Goal: Task Accomplishment & Management: Manage account settings

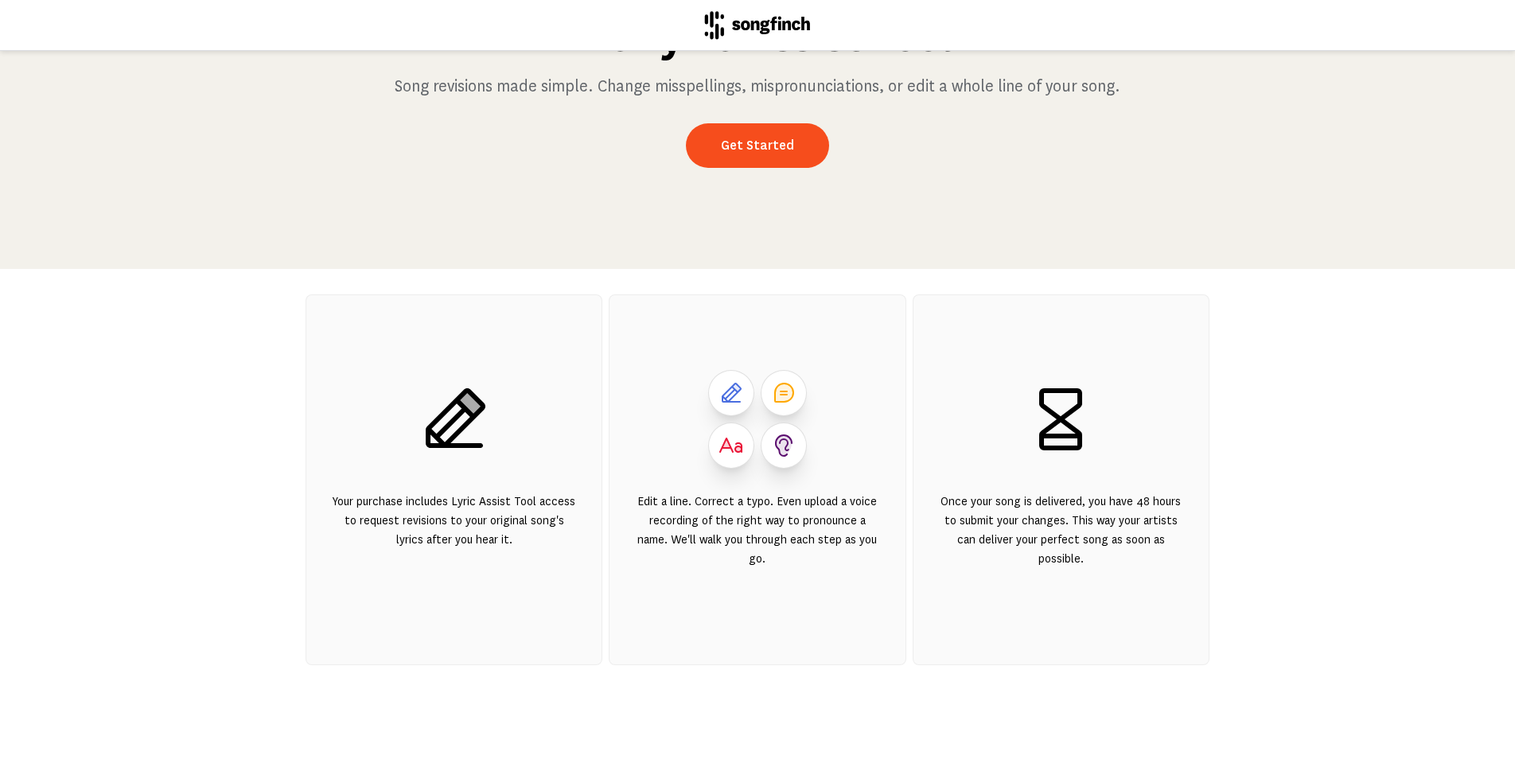
scroll to position [166, 0]
click at [691, 493] on div "Edit a line. Correct a typo. Even upload a voice recording of the right way to …" at bounding box center [757, 541] width 244 height 96
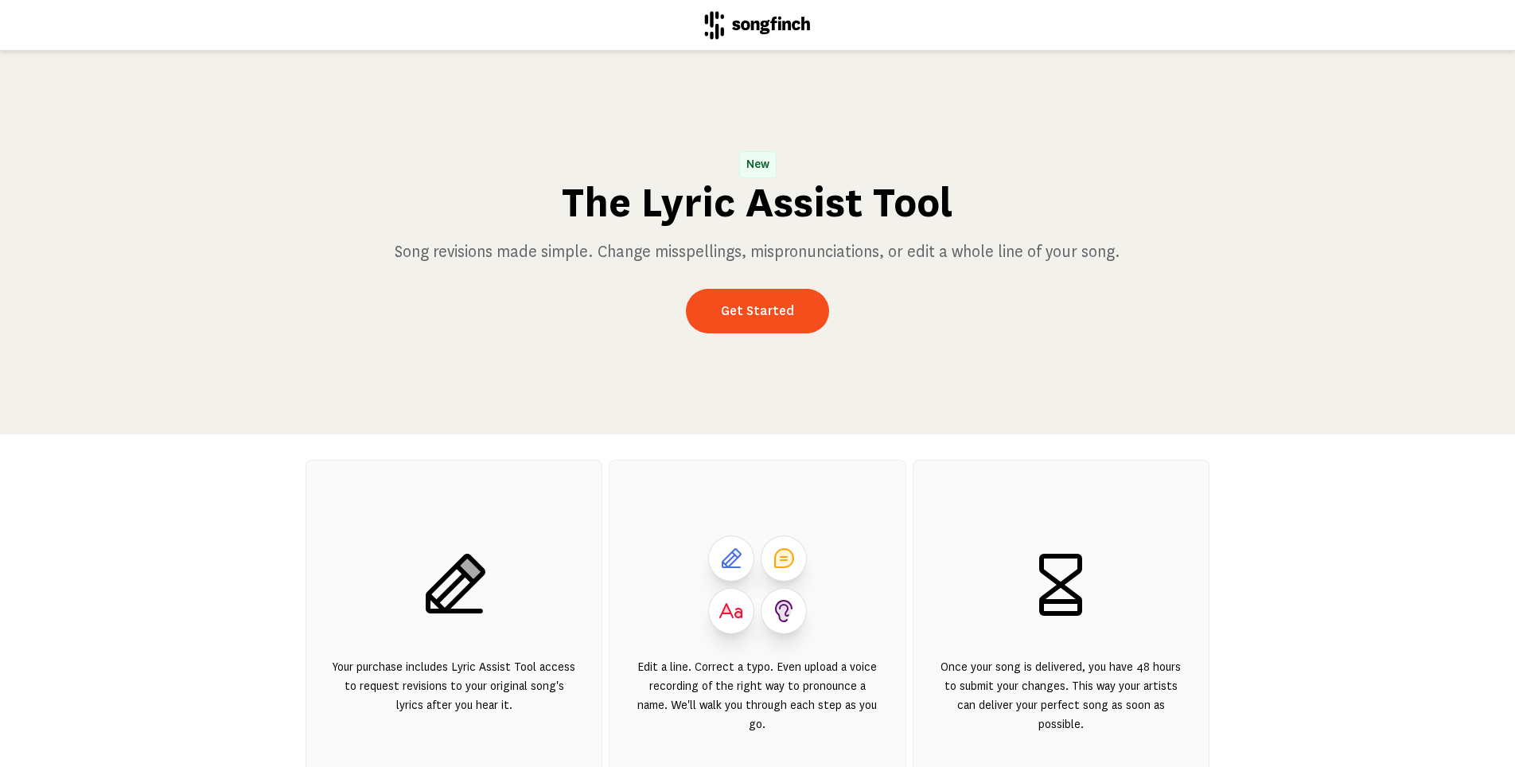
scroll to position [0, 0]
click at [754, 318] on link "Get Started" at bounding box center [757, 311] width 143 height 45
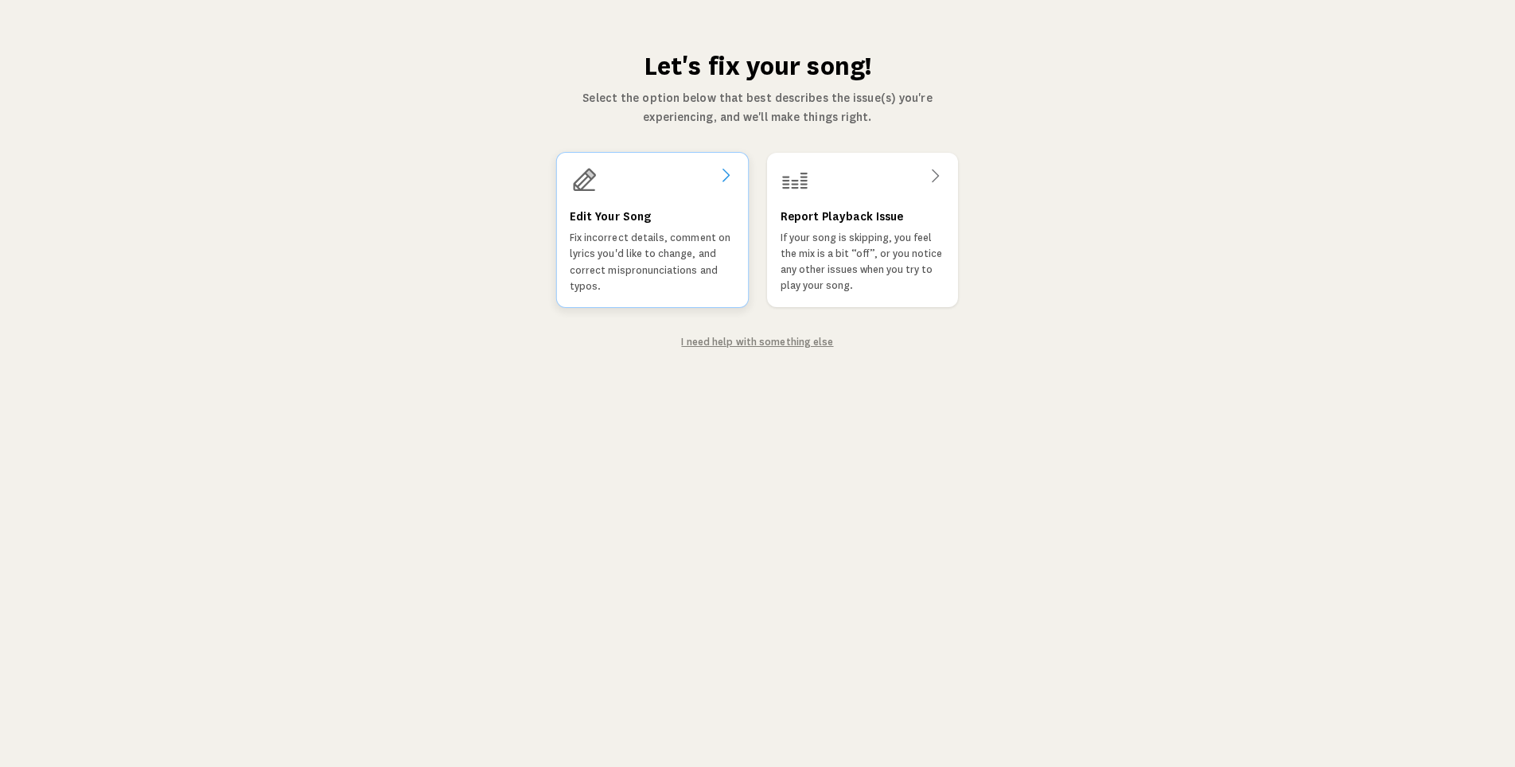
click at [612, 208] on h3 "Edit Your Song" at bounding box center [610, 217] width 81 height 19
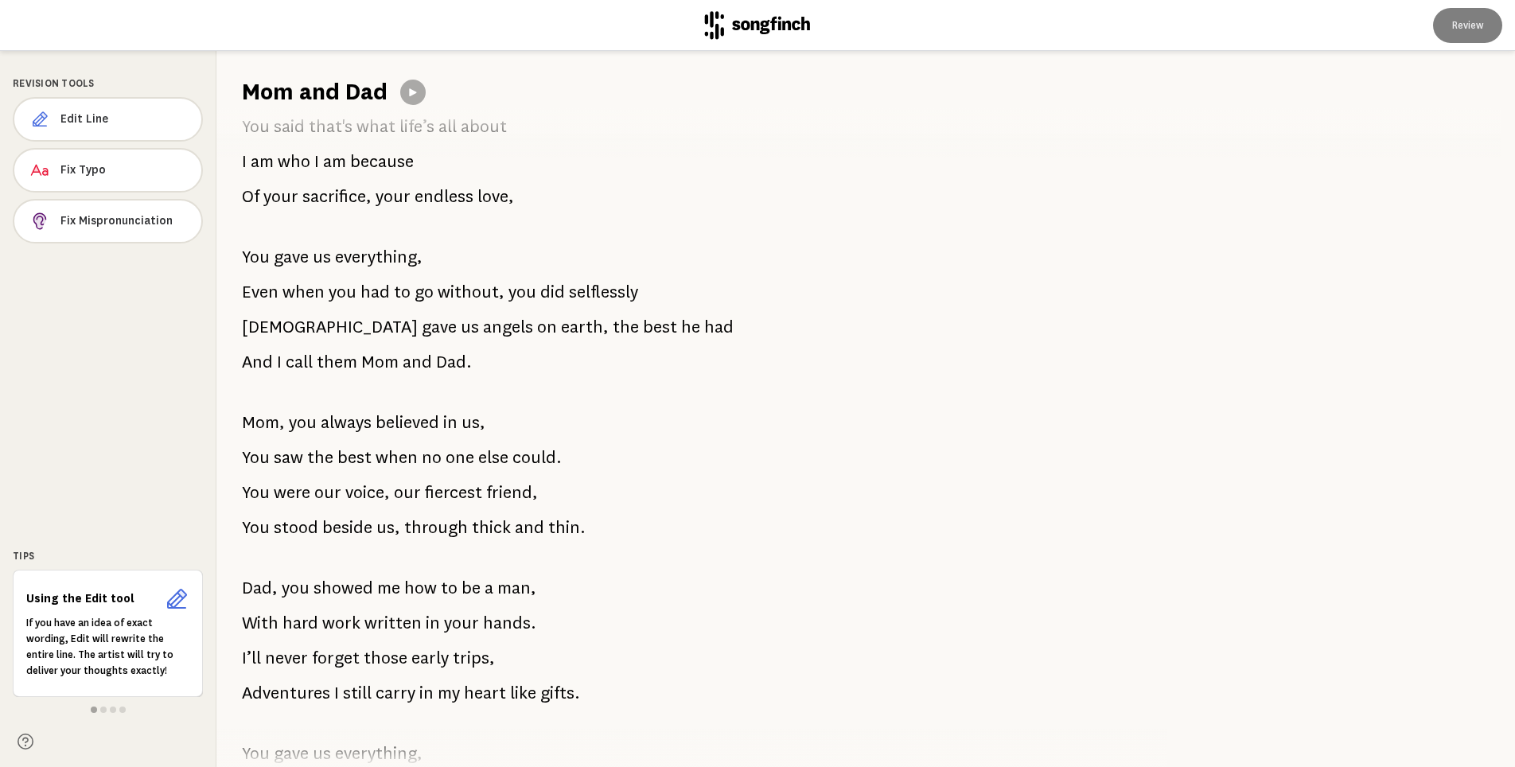
scroll to position [253, 0]
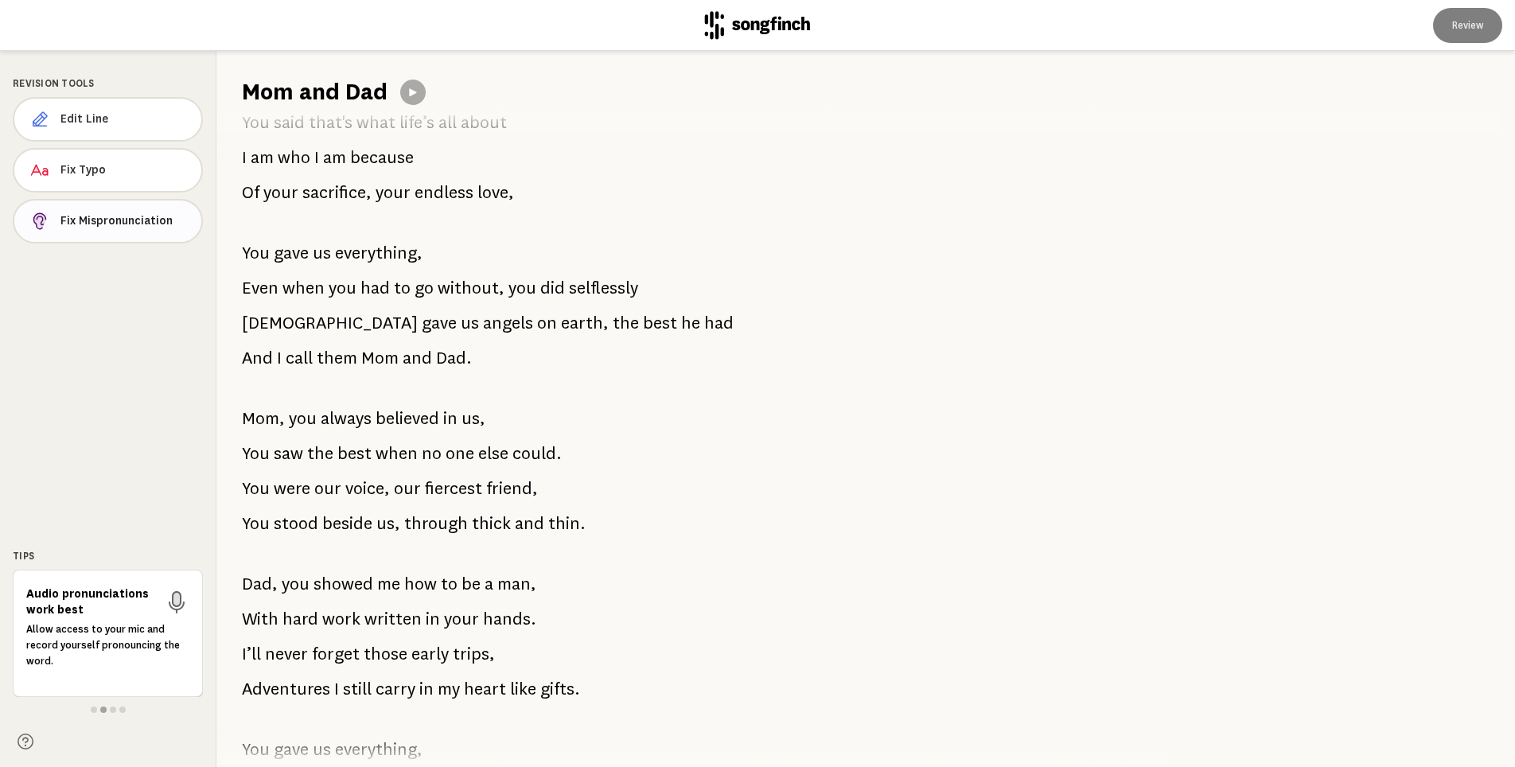
click at [146, 225] on span "Fix Mispronunciation" at bounding box center [124, 221] width 128 height 16
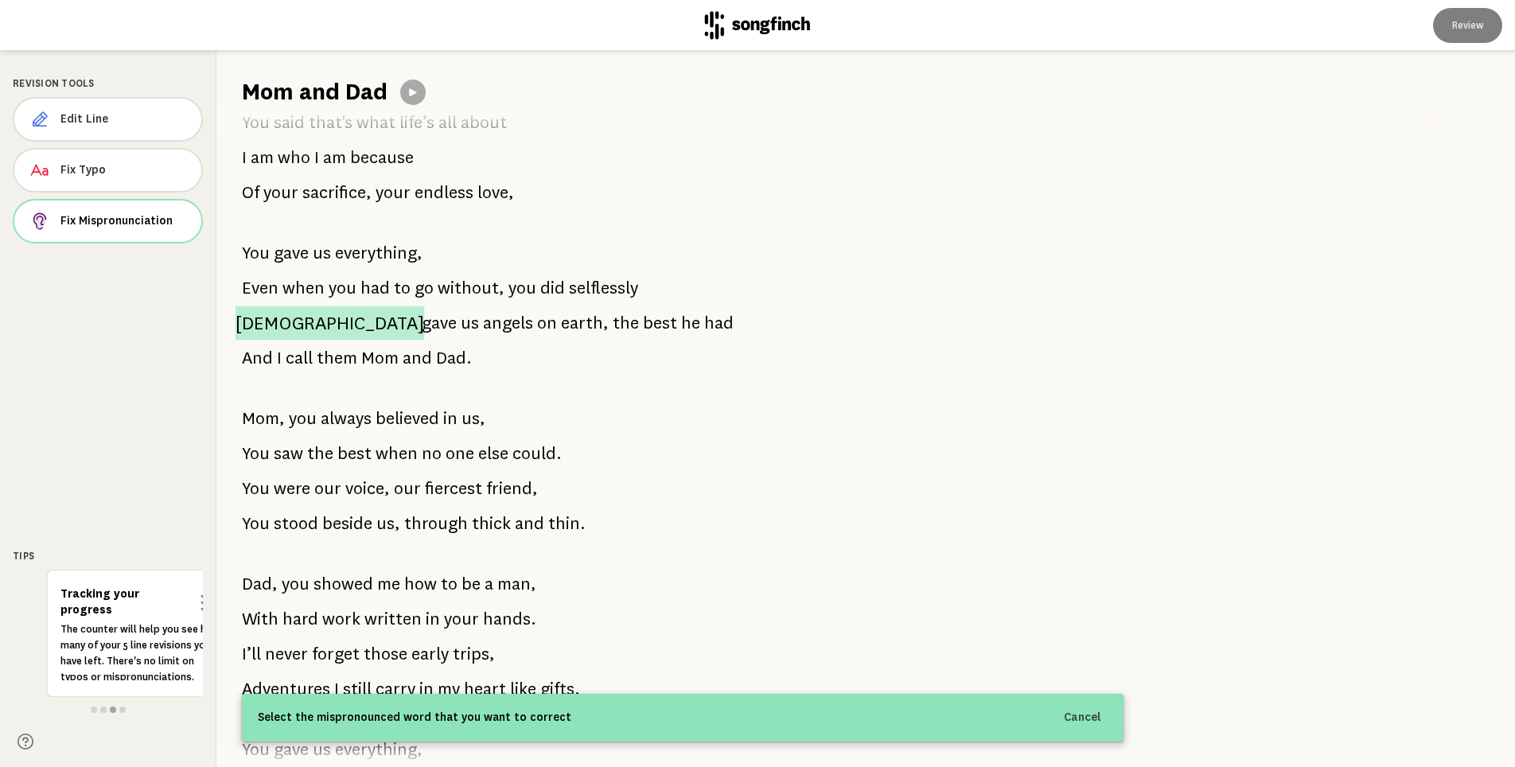
click at [252, 322] on span "[DEMOGRAPHIC_DATA]" at bounding box center [330, 323] width 189 height 34
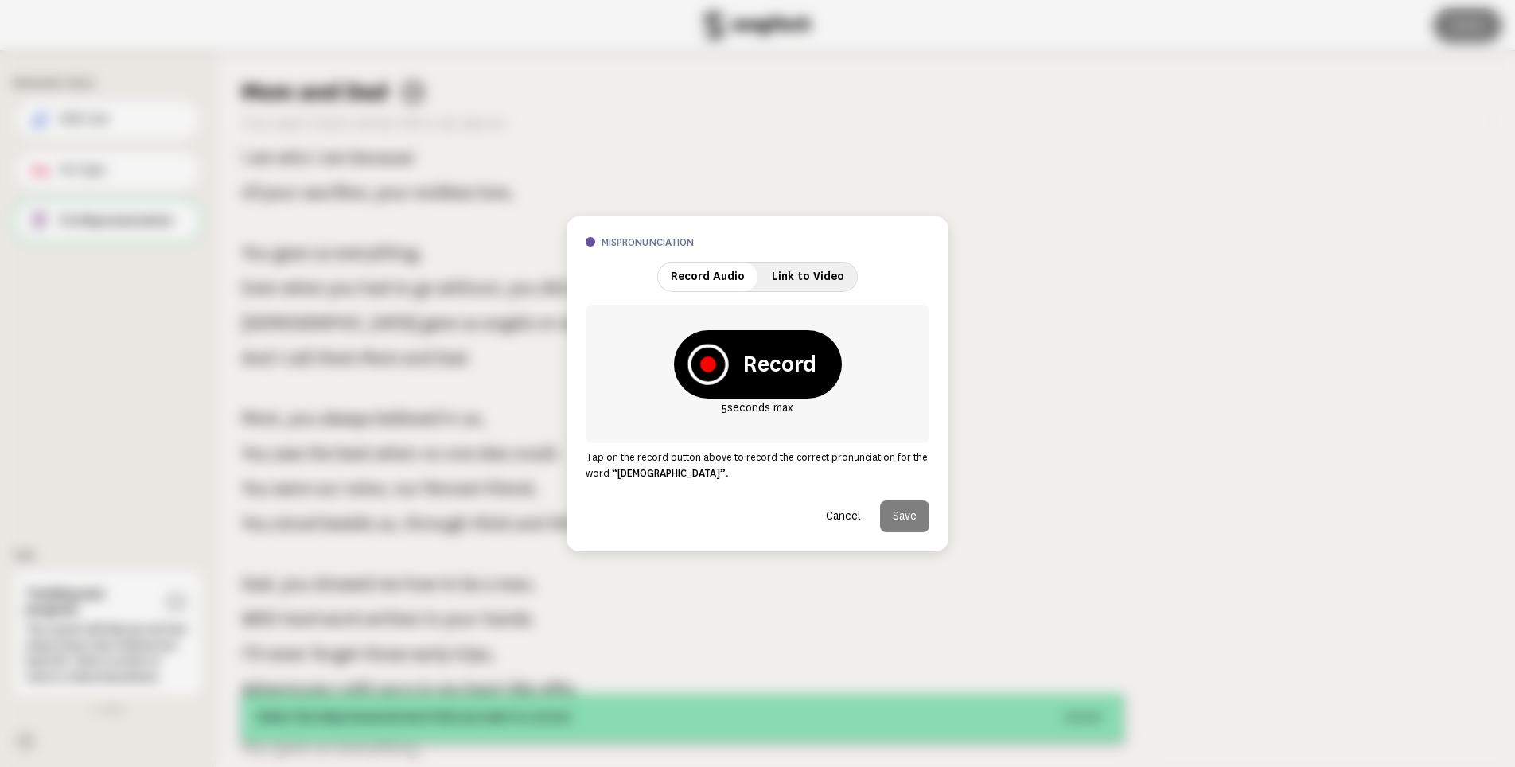
click at [712, 365] on icon at bounding box center [708, 365] width 16 height 16
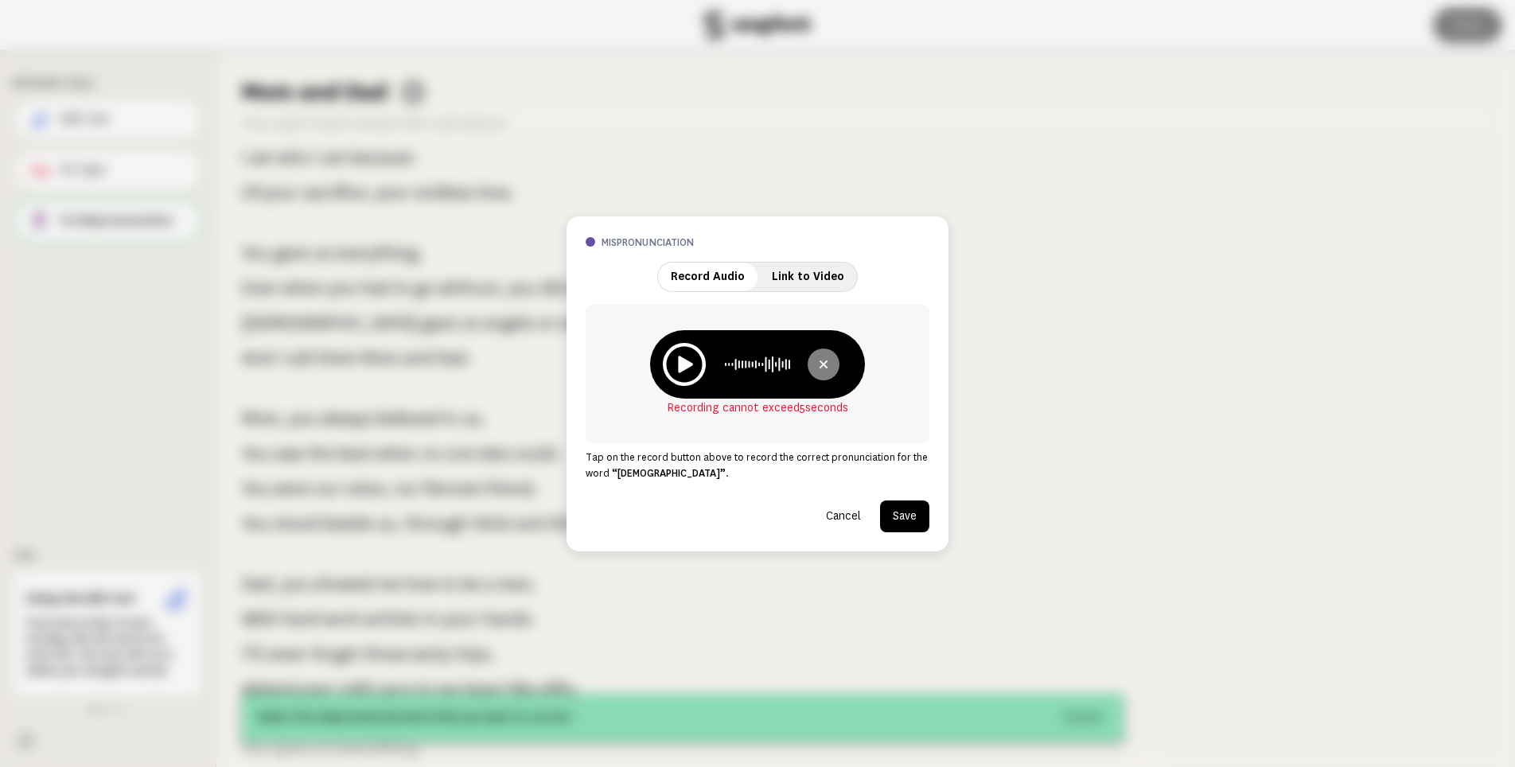
click at [826, 364] on icon at bounding box center [823, 364] width 19 height 19
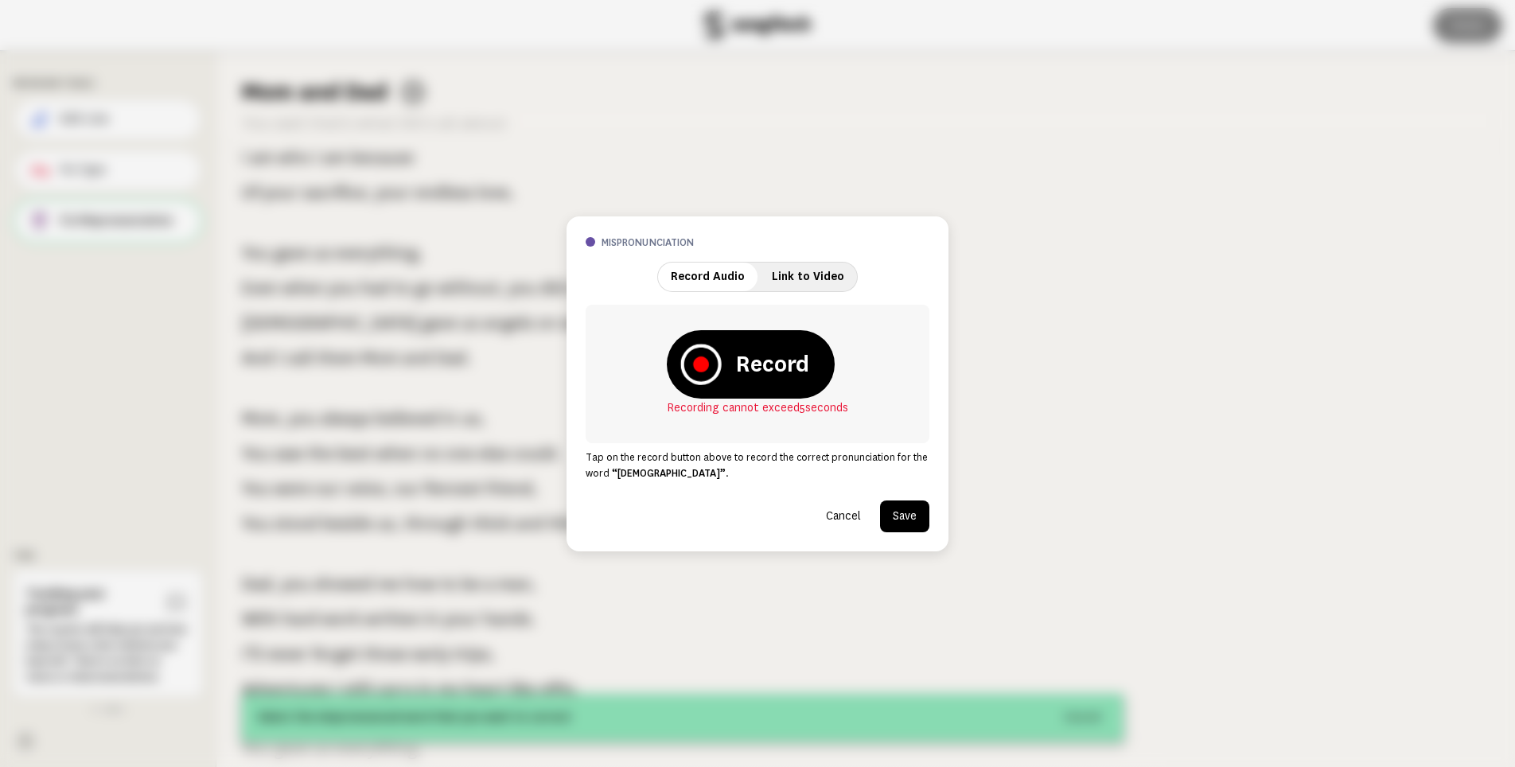
click at [707, 375] on icon at bounding box center [701, 364] width 41 height 41
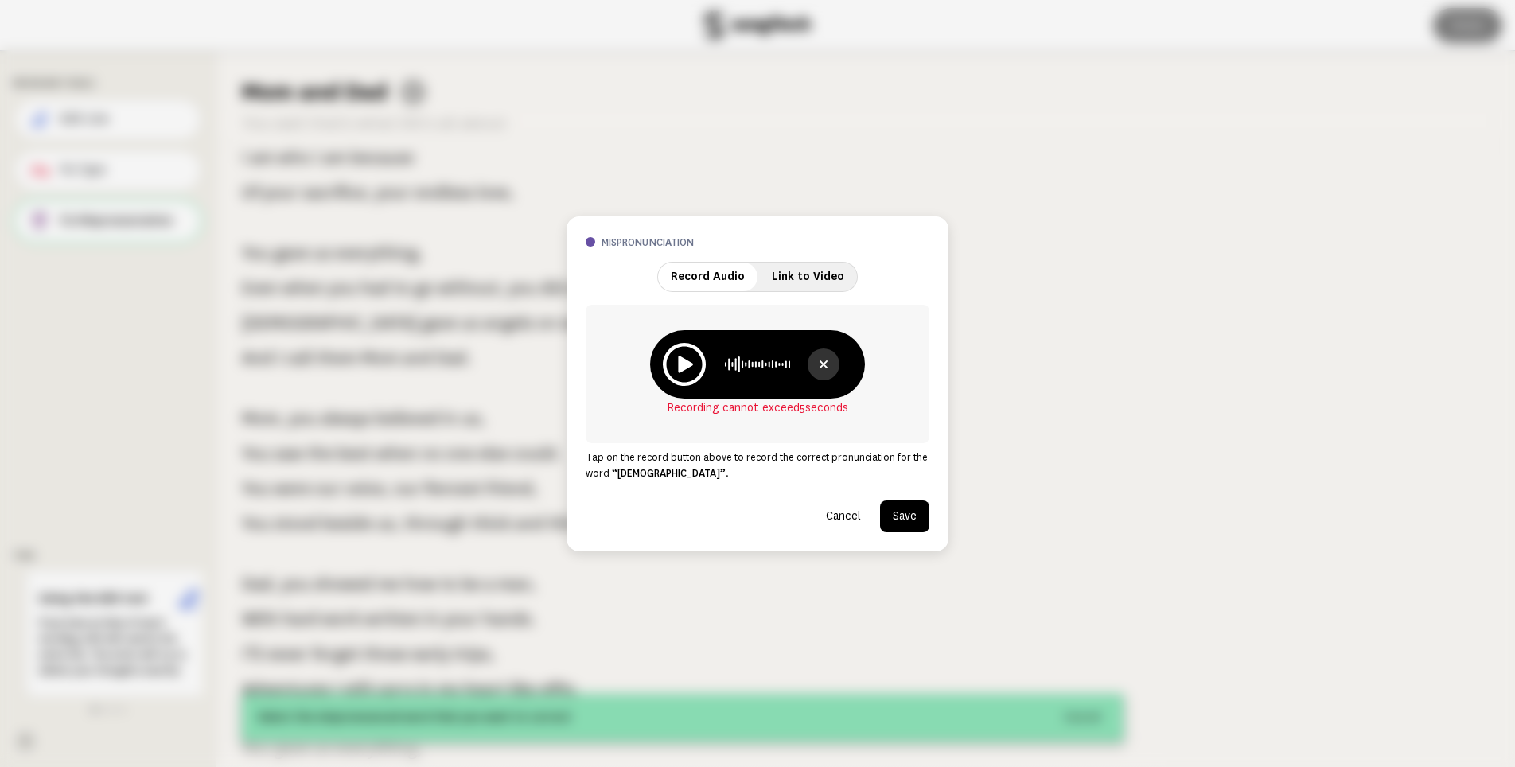
click at [826, 360] on icon at bounding box center [823, 364] width 19 height 19
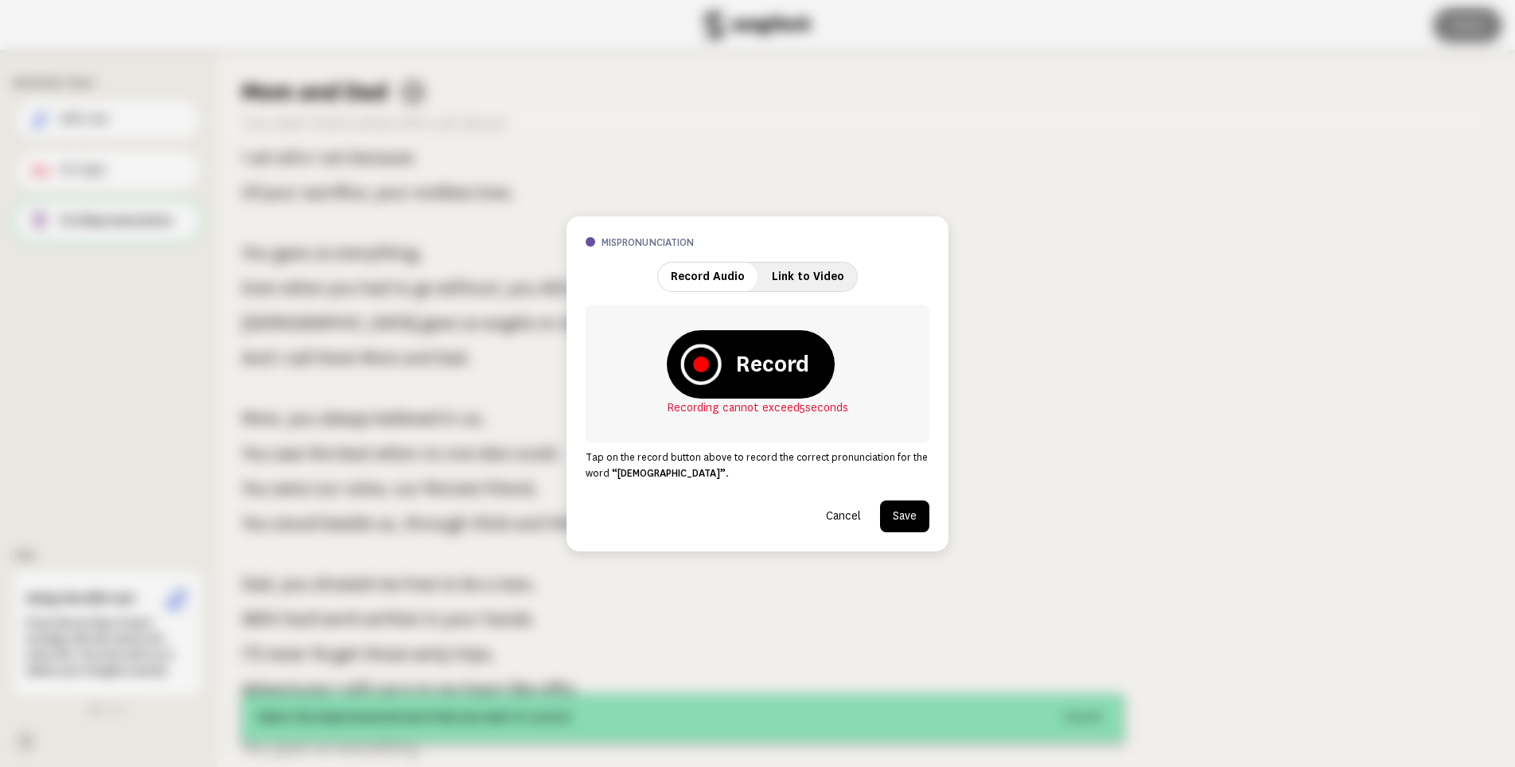
click at [714, 365] on icon at bounding box center [701, 364] width 41 height 41
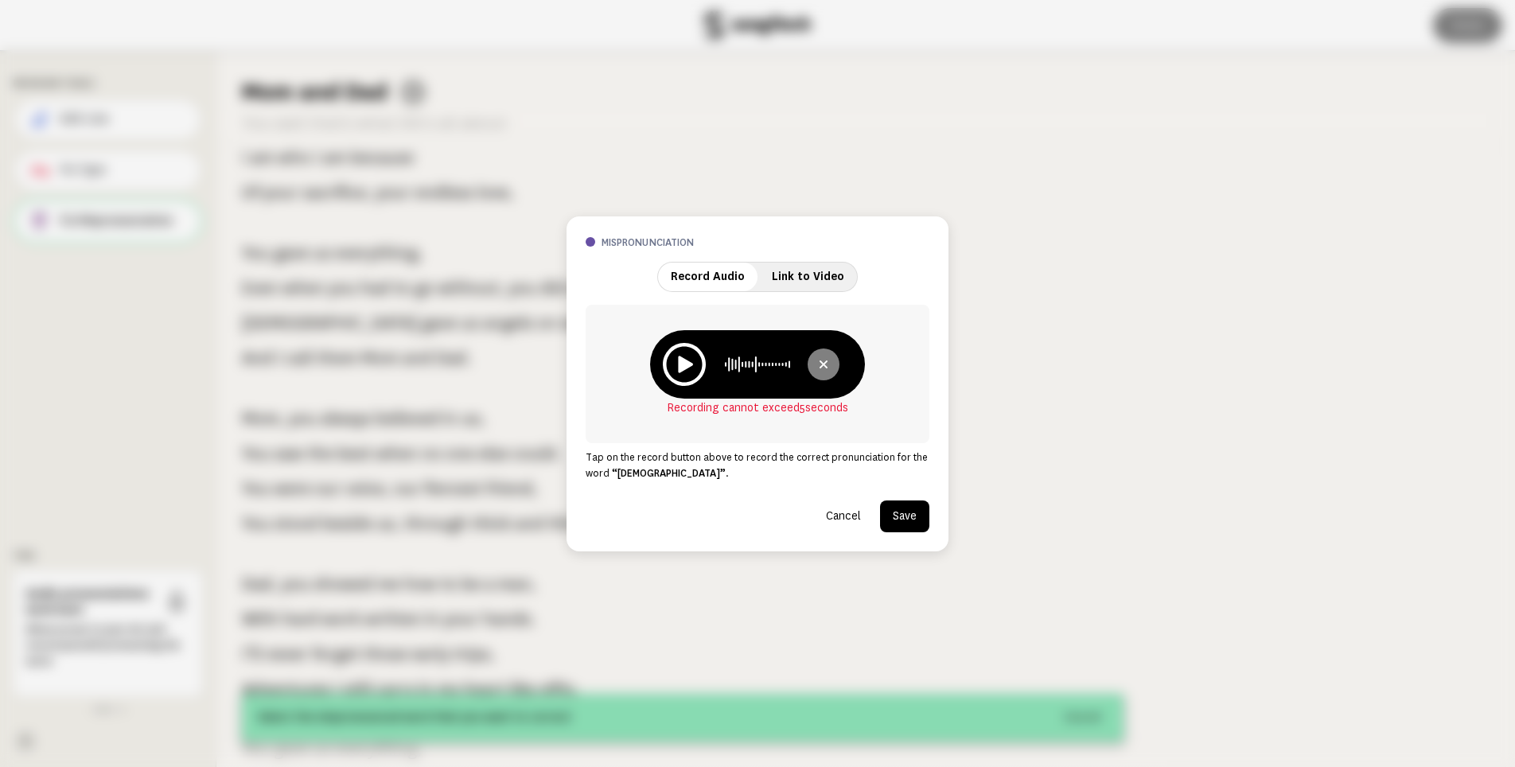
click at [823, 365] on icon at bounding box center [824, 365] width 8 height 8
click at [701, 369] on icon at bounding box center [701, 365] width 16 height 16
click at [821, 361] on icon at bounding box center [824, 365] width 8 height 8
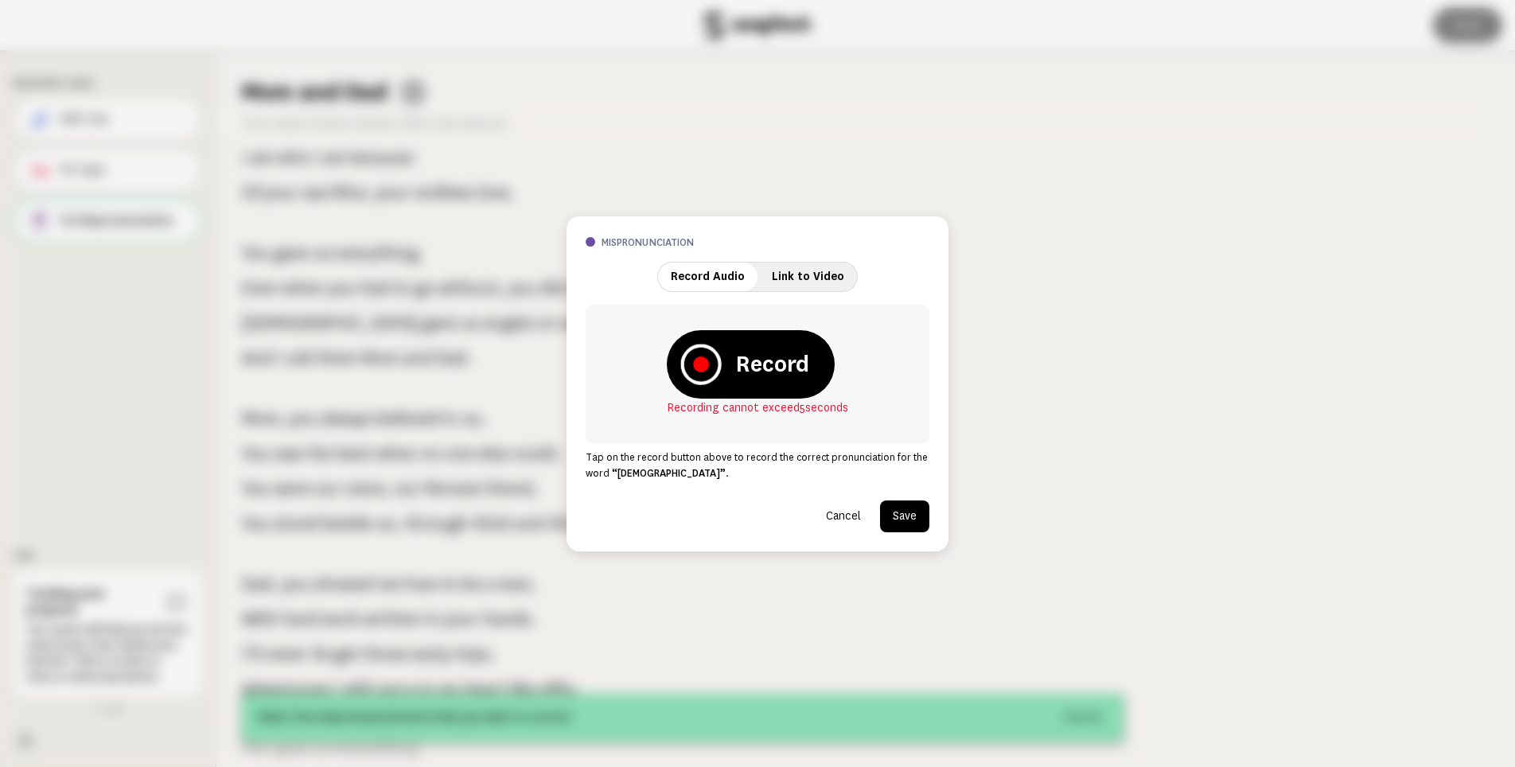
click at [708, 367] on icon at bounding box center [701, 365] width 16 height 16
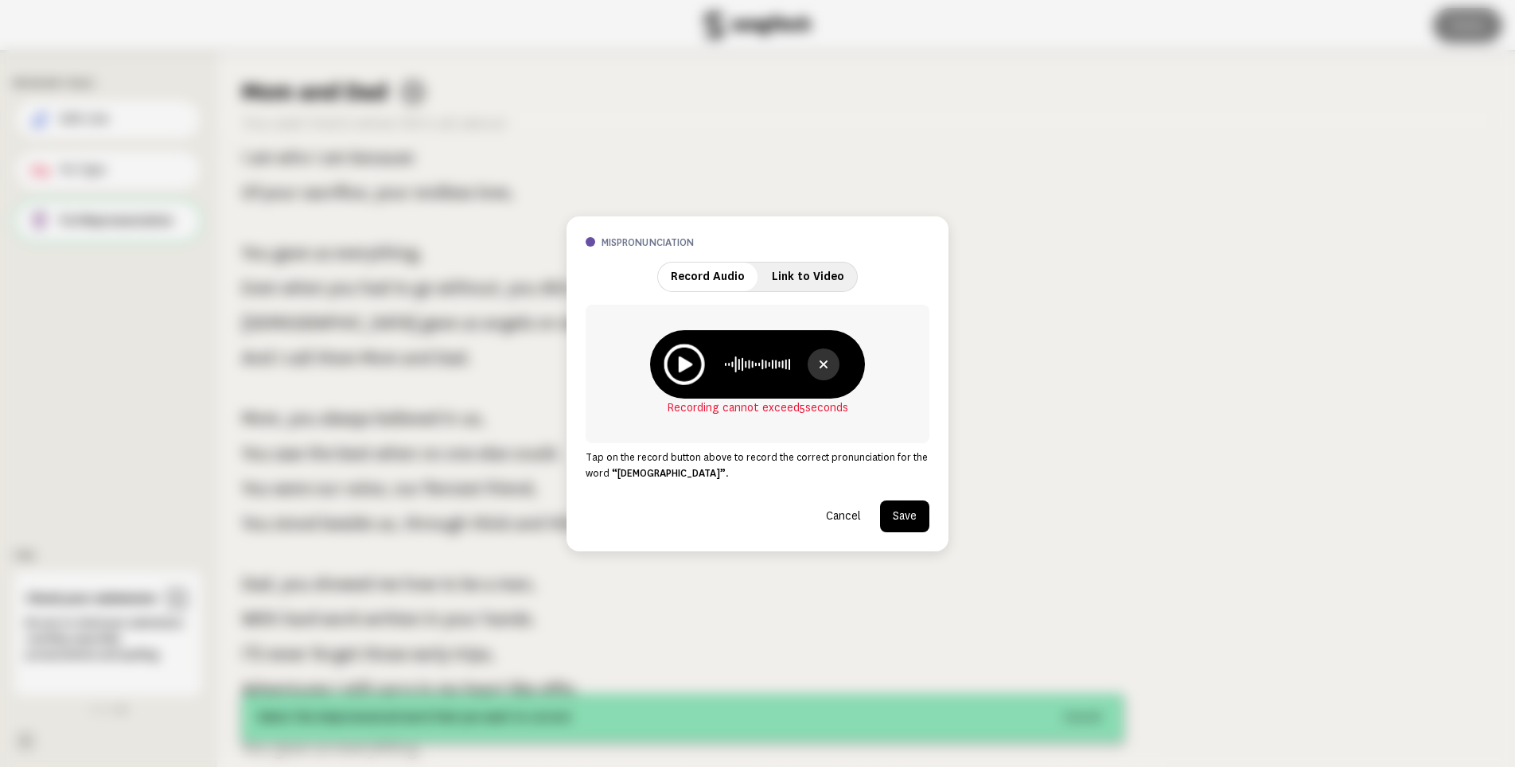
click at [692, 367] on icon at bounding box center [684, 364] width 41 height 41
click at [821, 365] on icon at bounding box center [823, 364] width 19 height 19
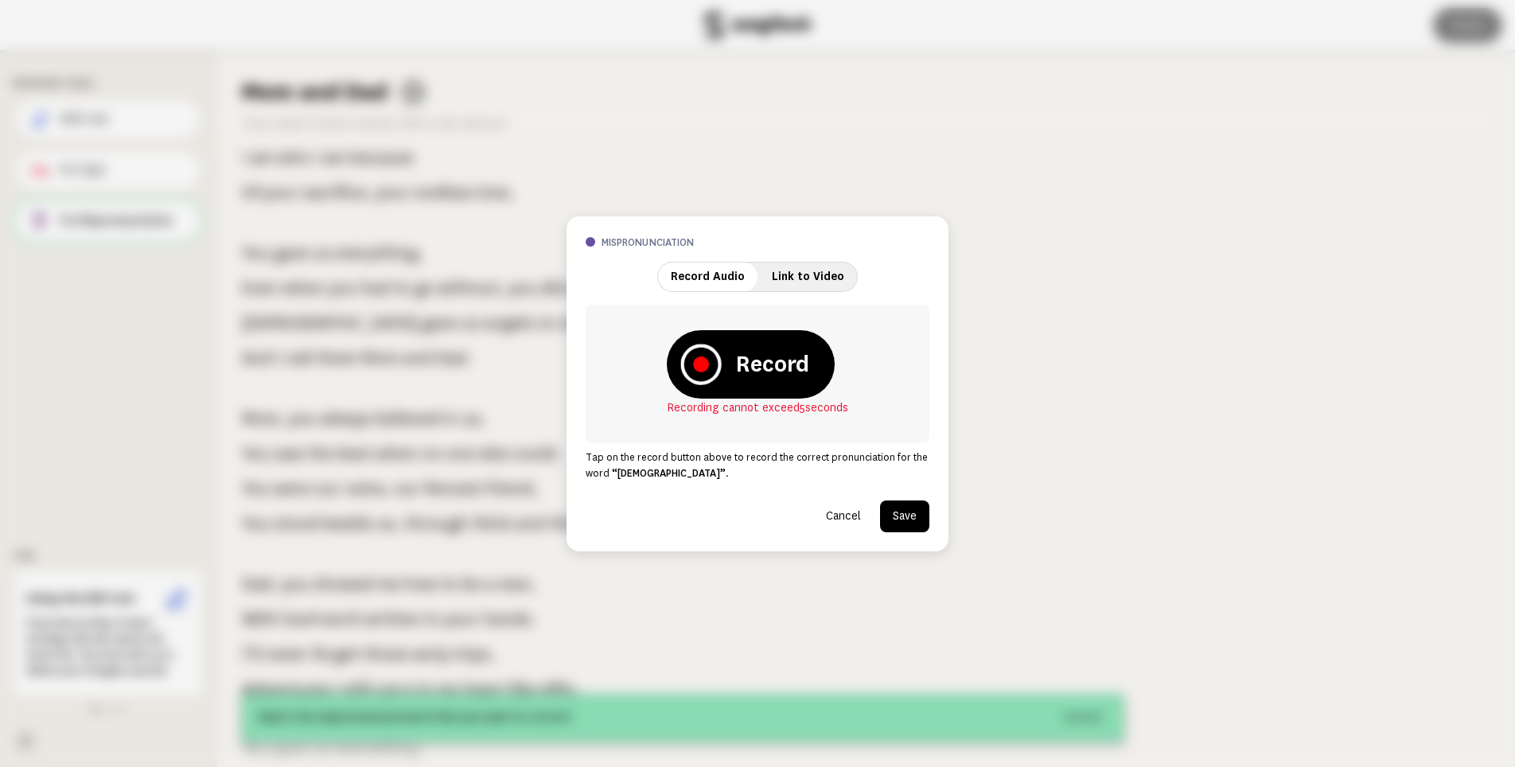
click at [716, 377] on icon at bounding box center [701, 364] width 41 height 41
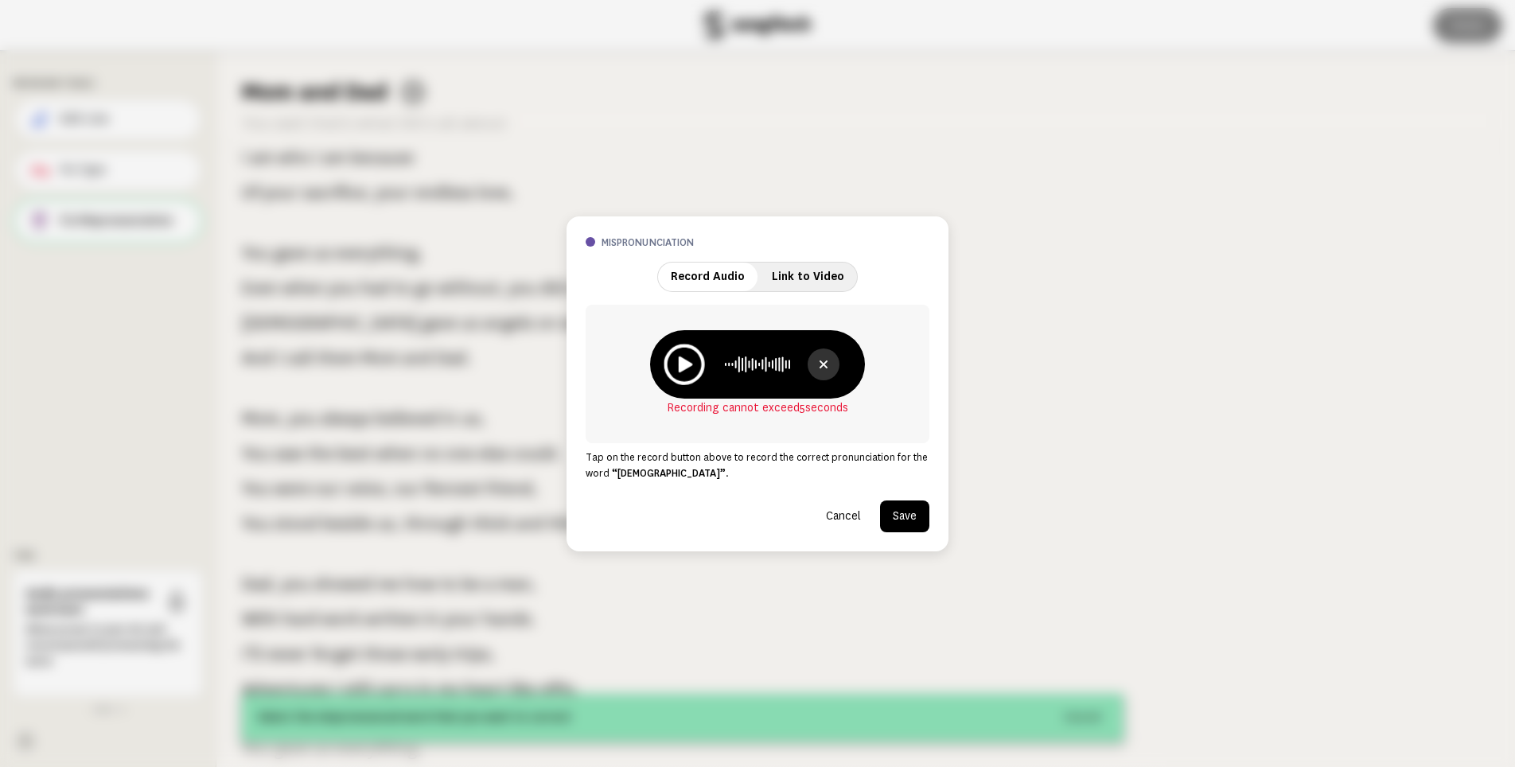
click at [696, 369] on icon at bounding box center [684, 364] width 41 height 41
click at [824, 363] on icon at bounding box center [823, 364] width 19 height 19
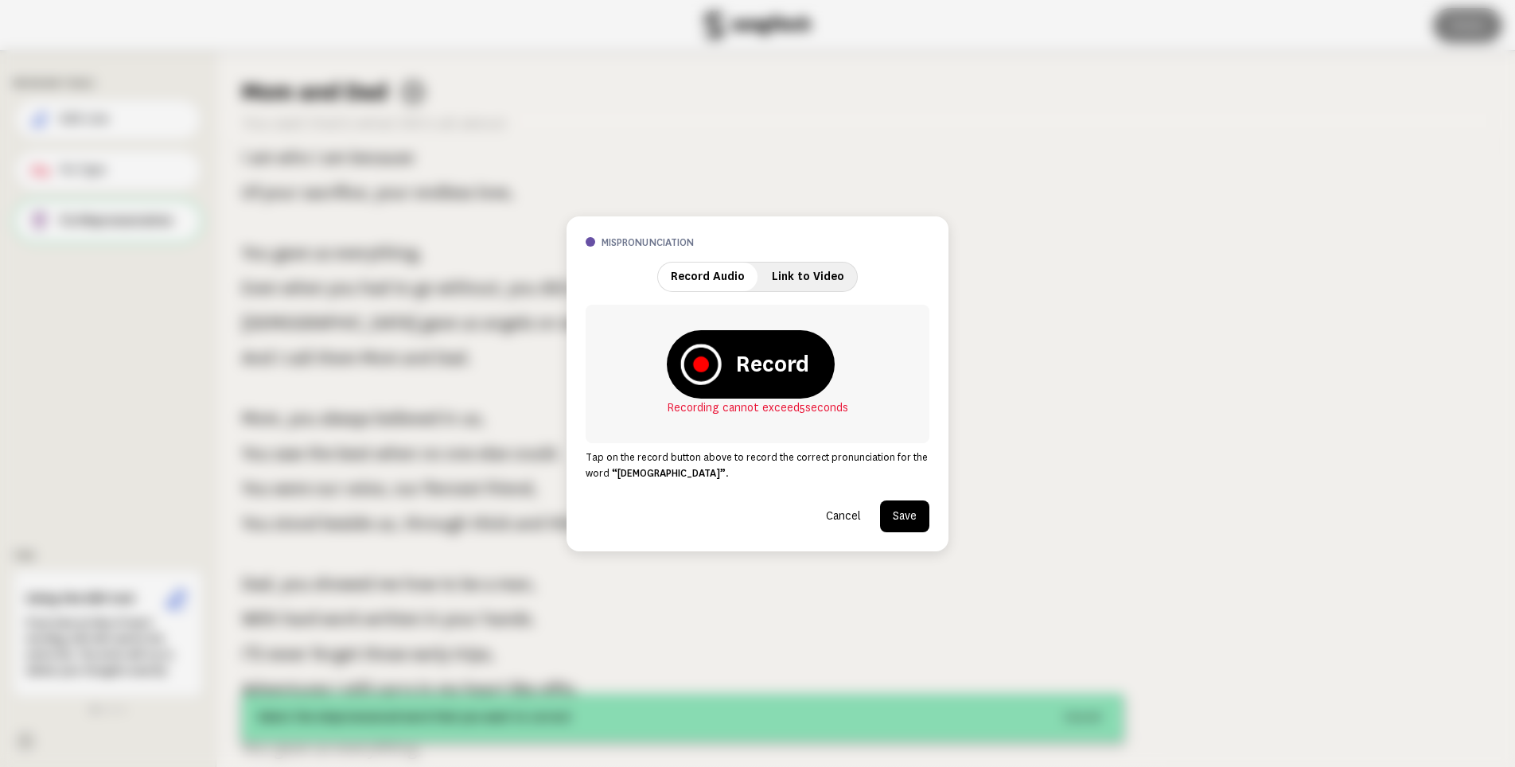
click at [707, 372] on icon at bounding box center [701, 364] width 41 height 41
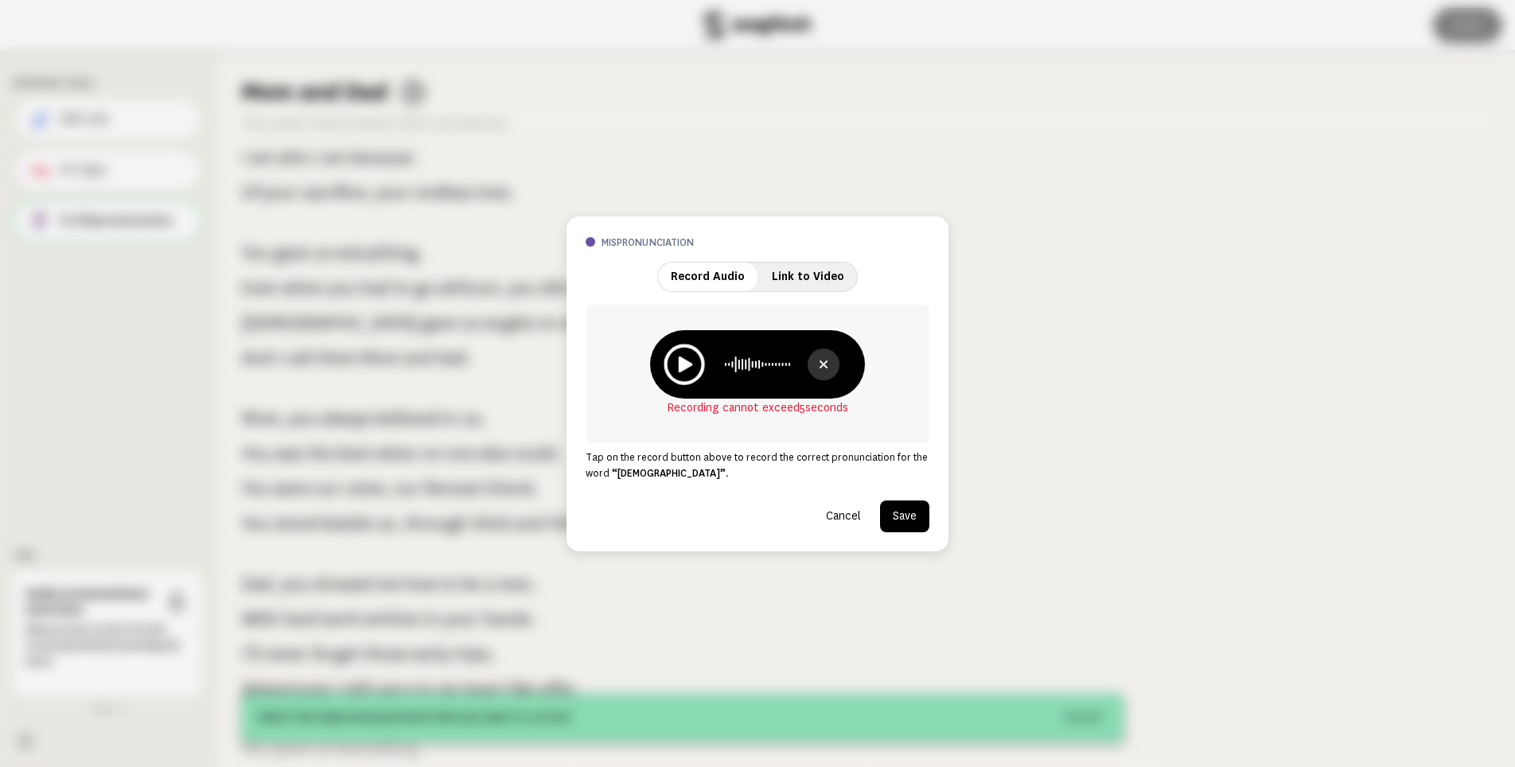
click at [690, 364] on icon at bounding box center [686, 364] width 14 height 16
click at [825, 362] on icon at bounding box center [823, 364] width 19 height 19
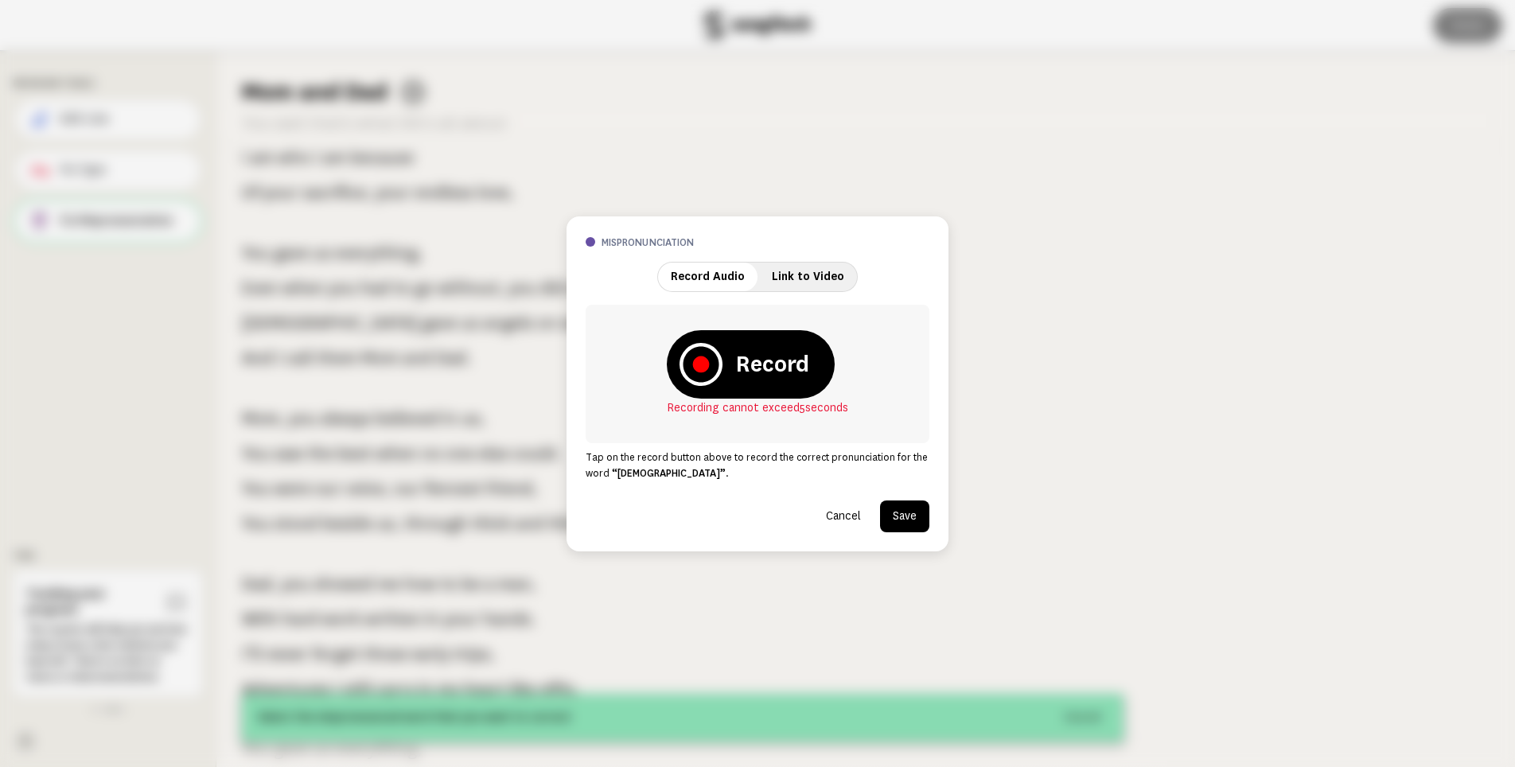
click at [842, 384] on div "Record Recording cannot exceed 5 seconds" at bounding box center [758, 374] width 344 height 138
click at [786, 370] on strong "Record" at bounding box center [772, 365] width 74 height 32
click at [704, 368] on icon at bounding box center [701, 365] width 16 height 16
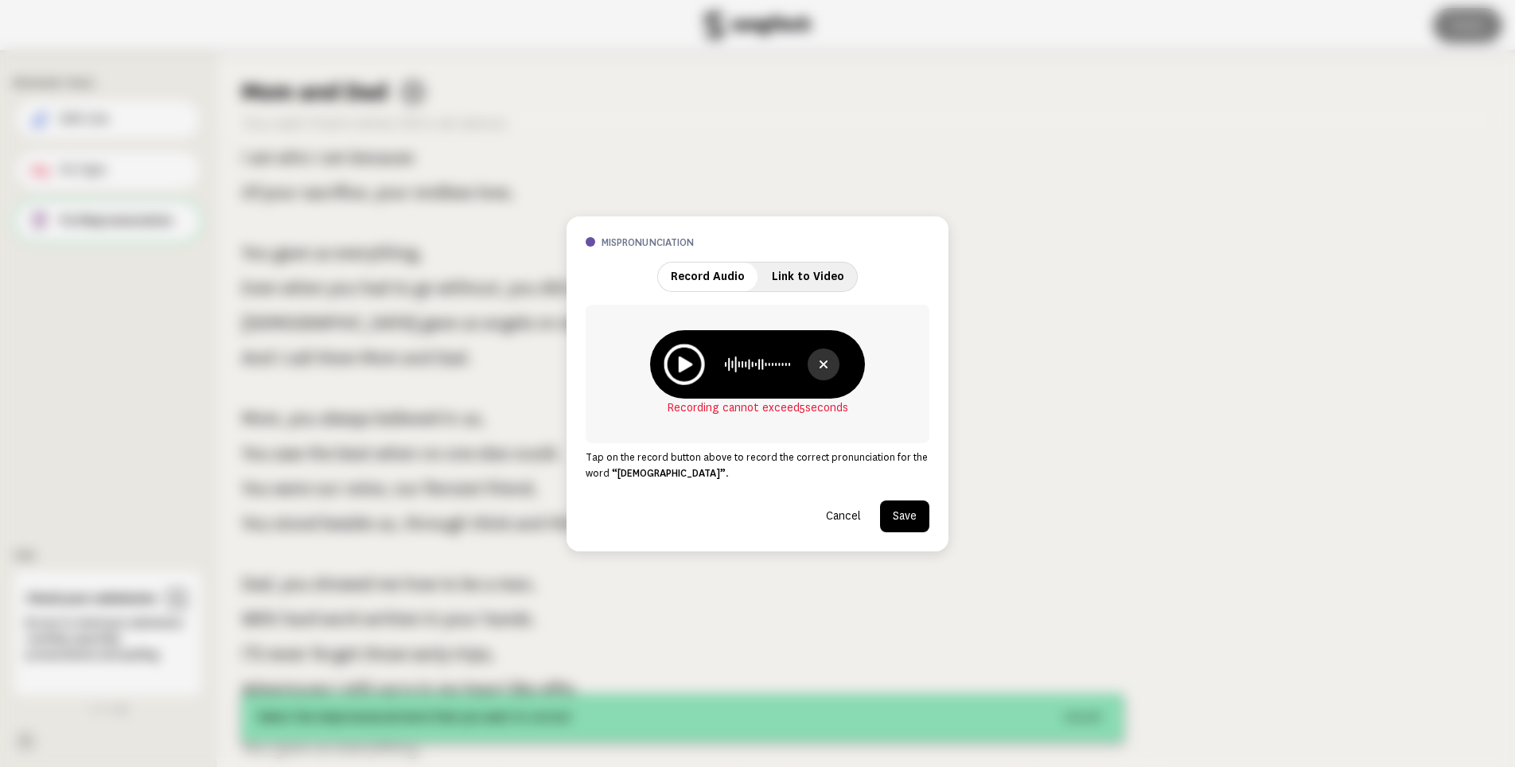
click at [692, 369] on icon at bounding box center [684, 364] width 41 height 41
click at [907, 517] on button "Save" at bounding box center [904, 517] width 49 height 32
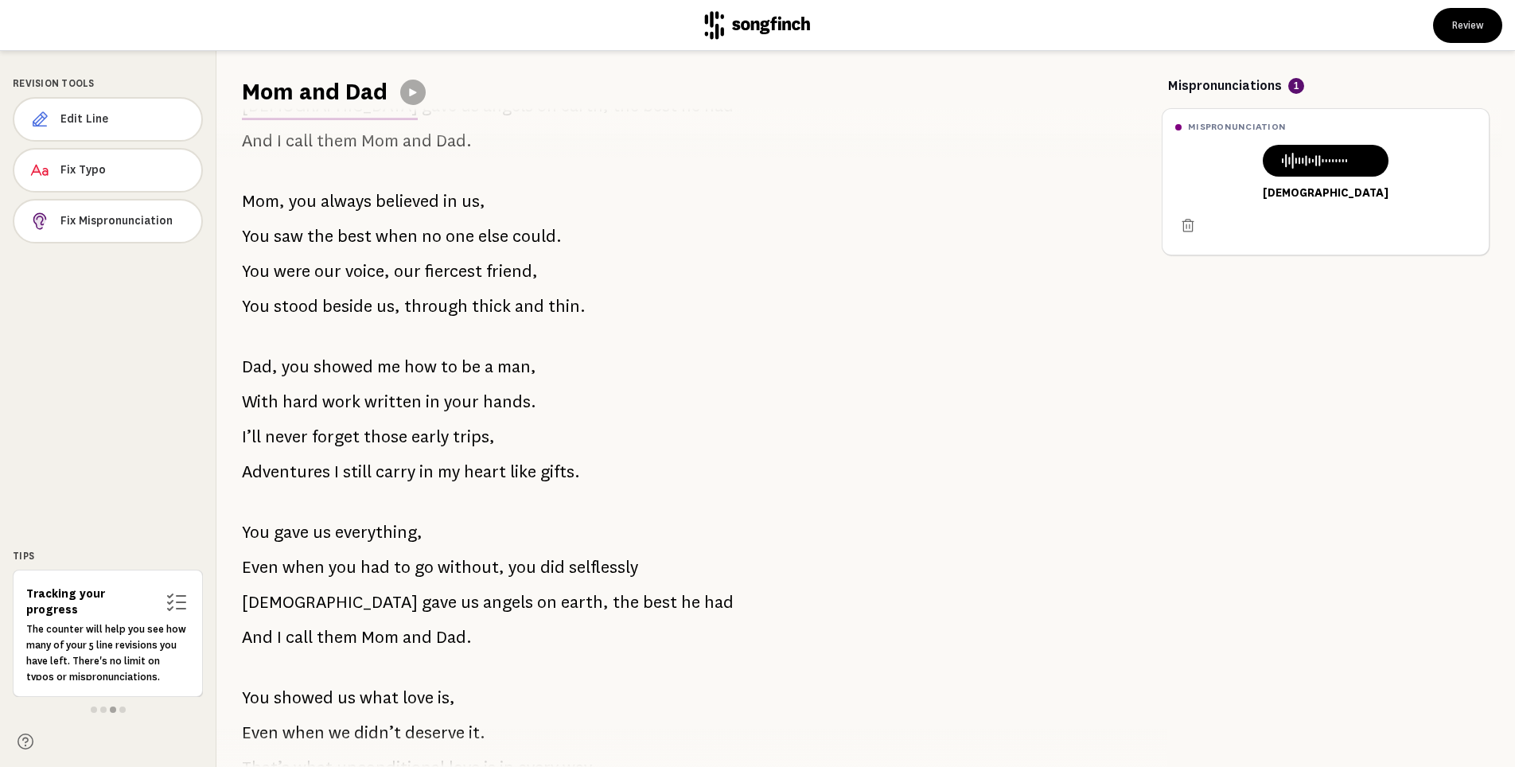
scroll to position [466, 0]
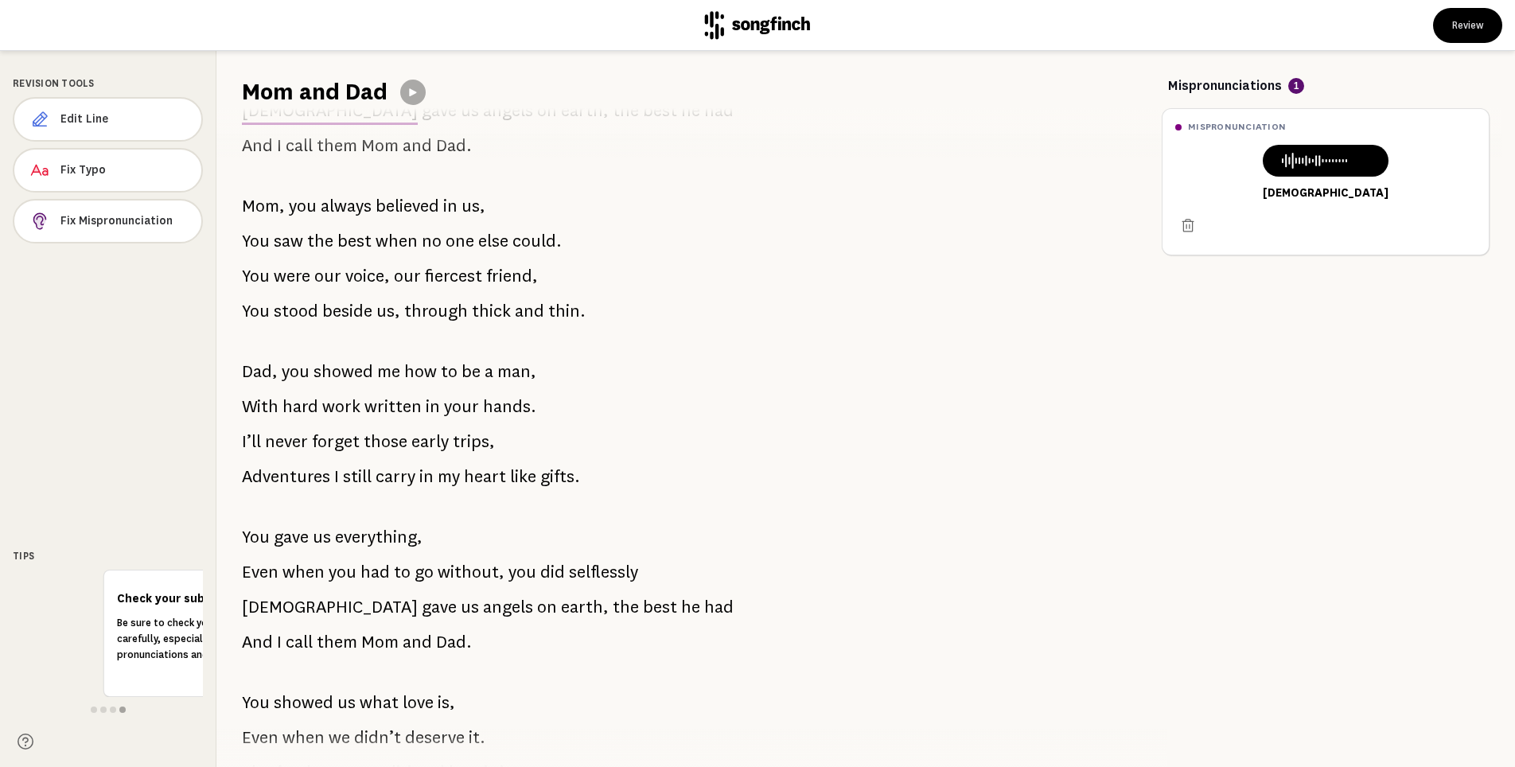
click at [549, 476] on span "gifts." at bounding box center [560, 477] width 40 height 32
click at [129, 220] on span "Fix Mispronunciation" at bounding box center [124, 221] width 128 height 16
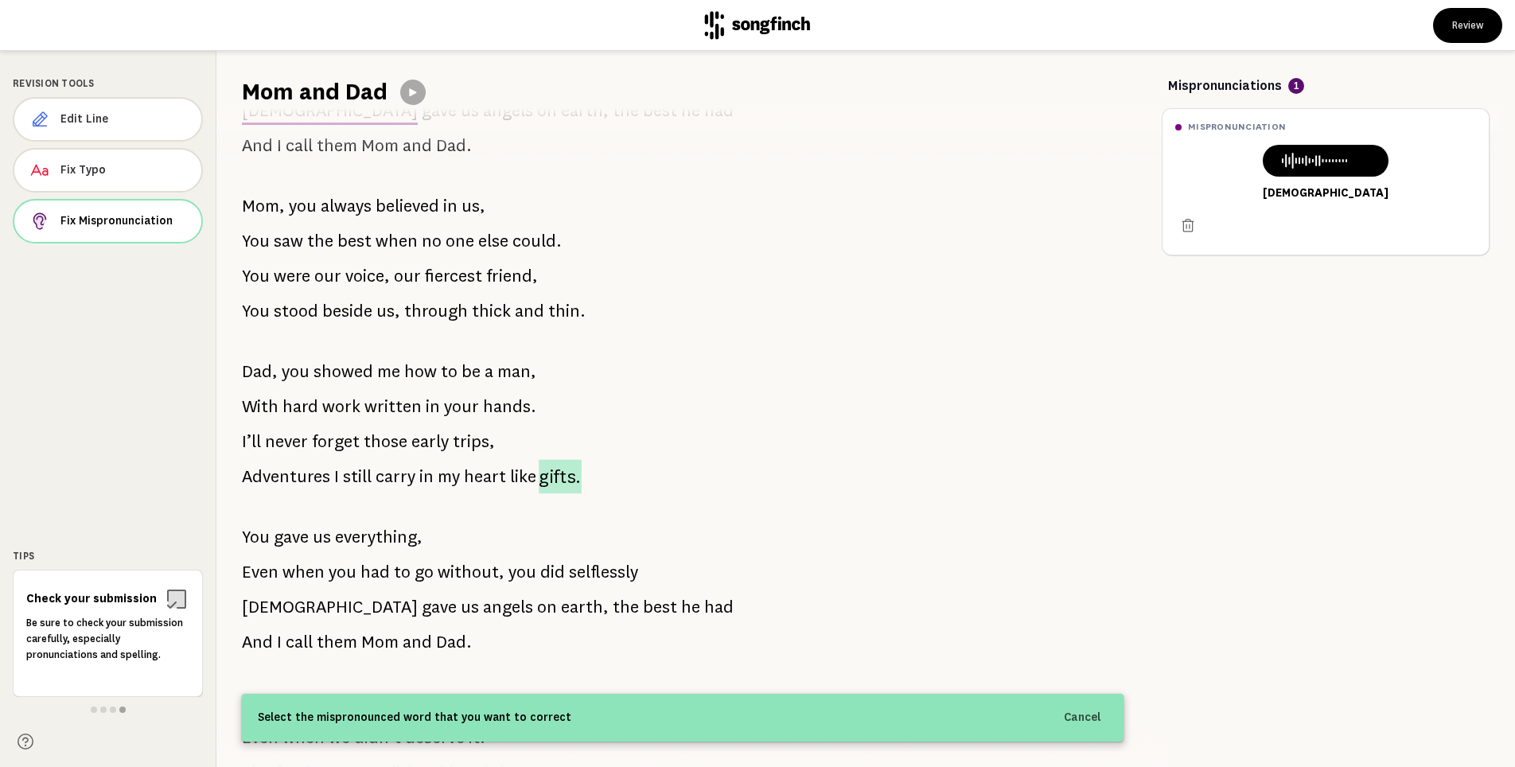
click at [557, 478] on span "gifts." at bounding box center [560, 477] width 43 height 34
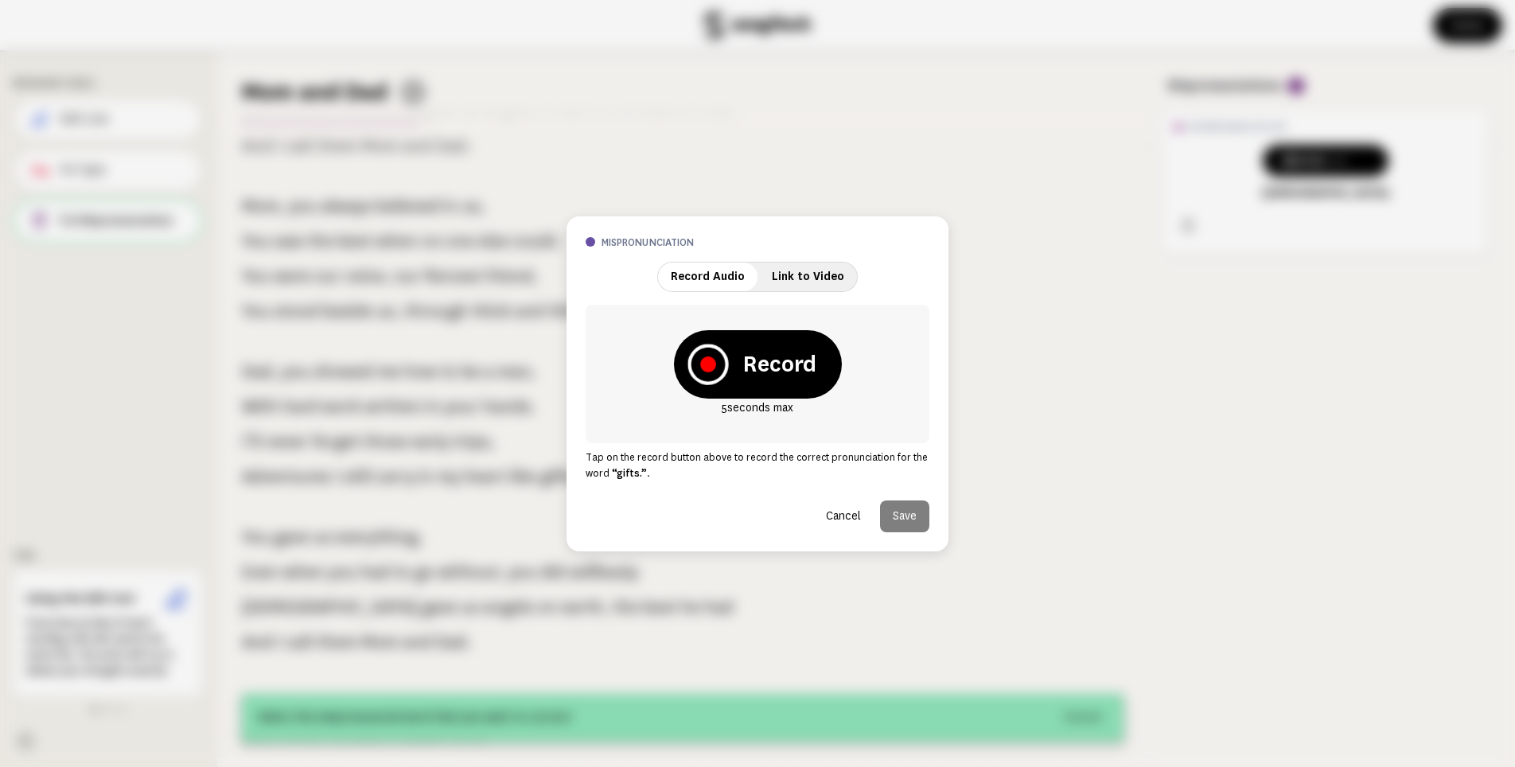
click at [707, 365] on icon at bounding box center [708, 365] width 16 height 16
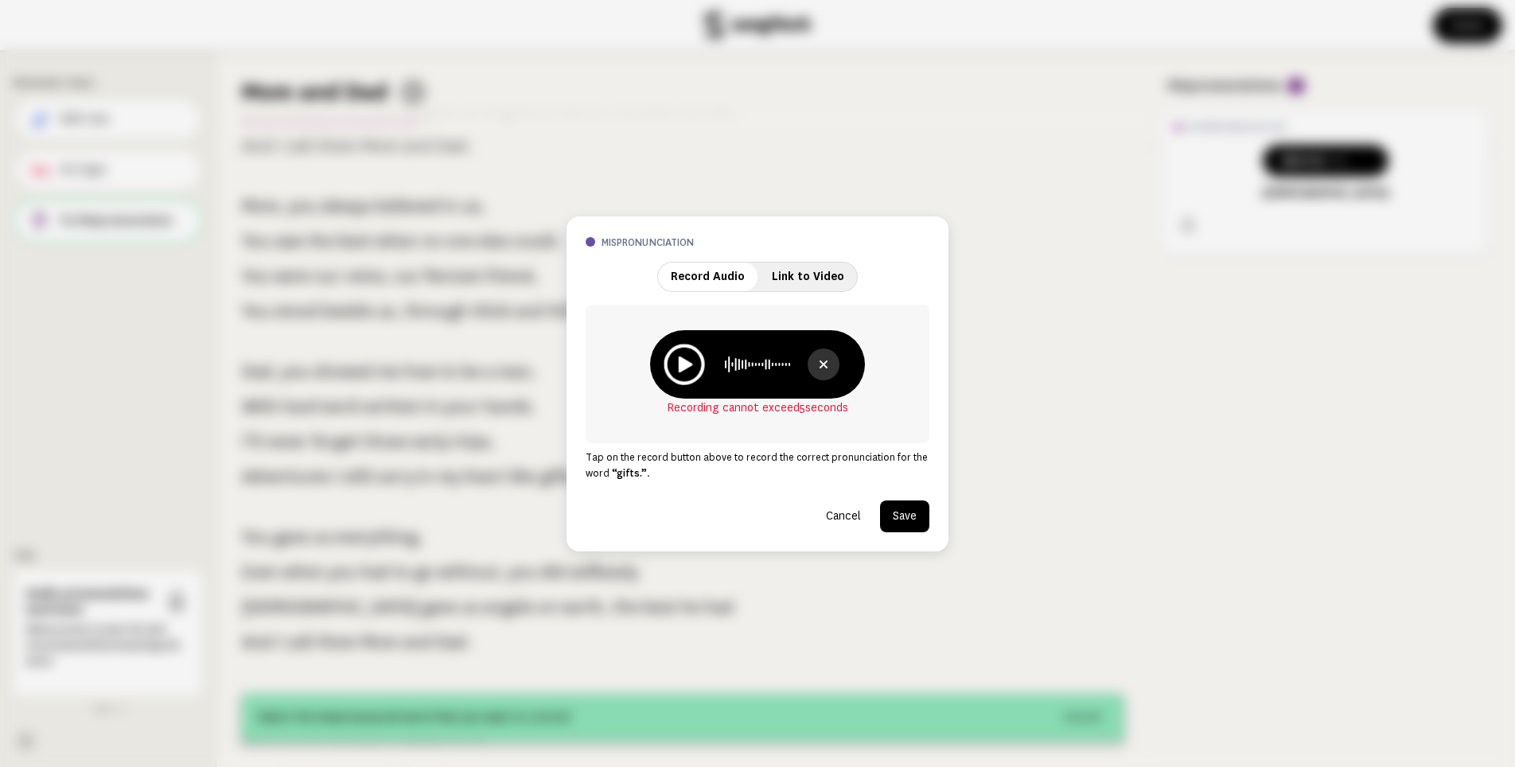
click at [681, 368] on icon at bounding box center [686, 364] width 14 height 16
click at [837, 517] on button "Cancel" at bounding box center [843, 517] width 60 height 32
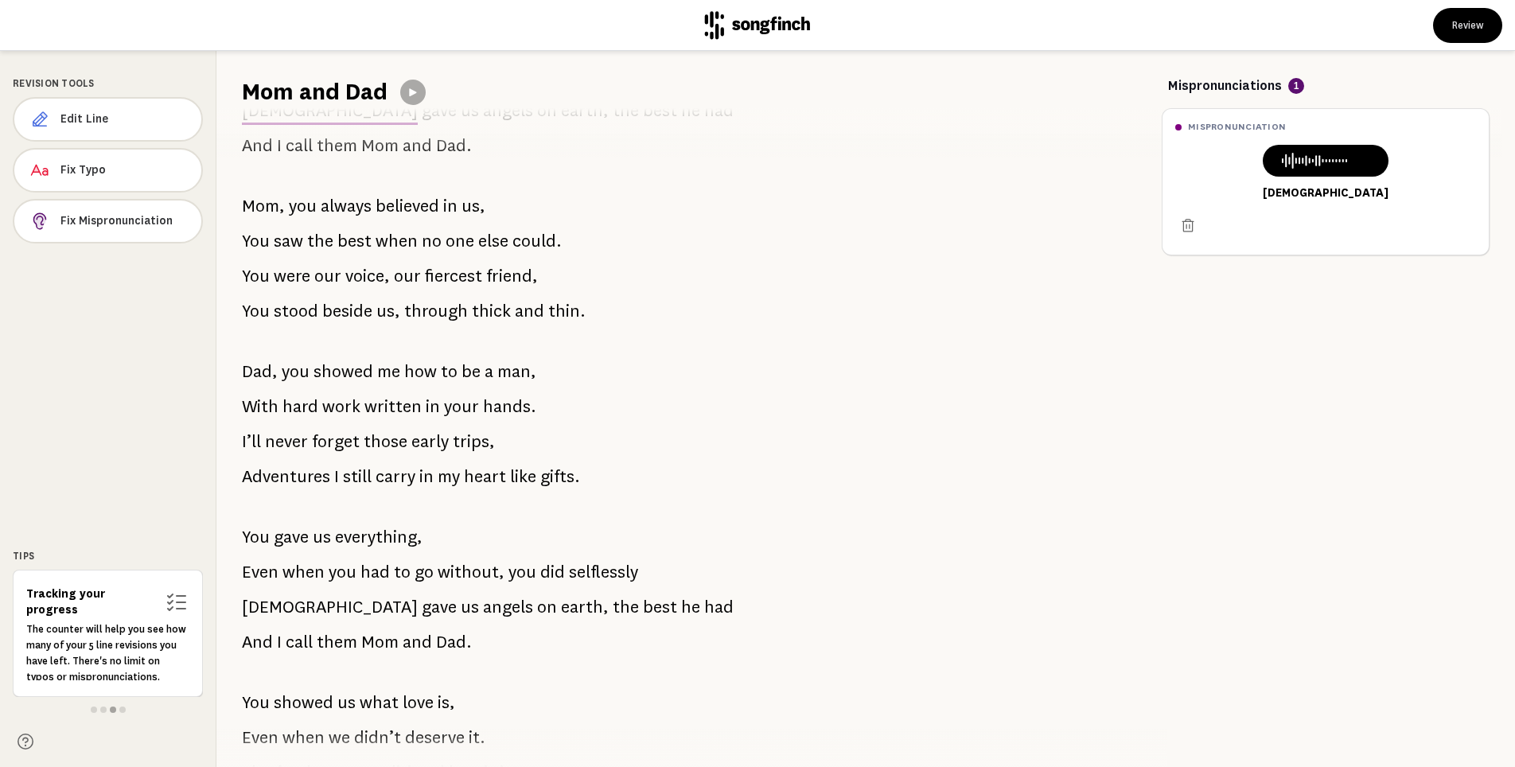
click at [556, 479] on span "gifts." at bounding box center [560, 477] width 40 height 32
click at [146, 202] on button "Fix Mispronunciation" at bounding box center [108, 221] width 190 height 45
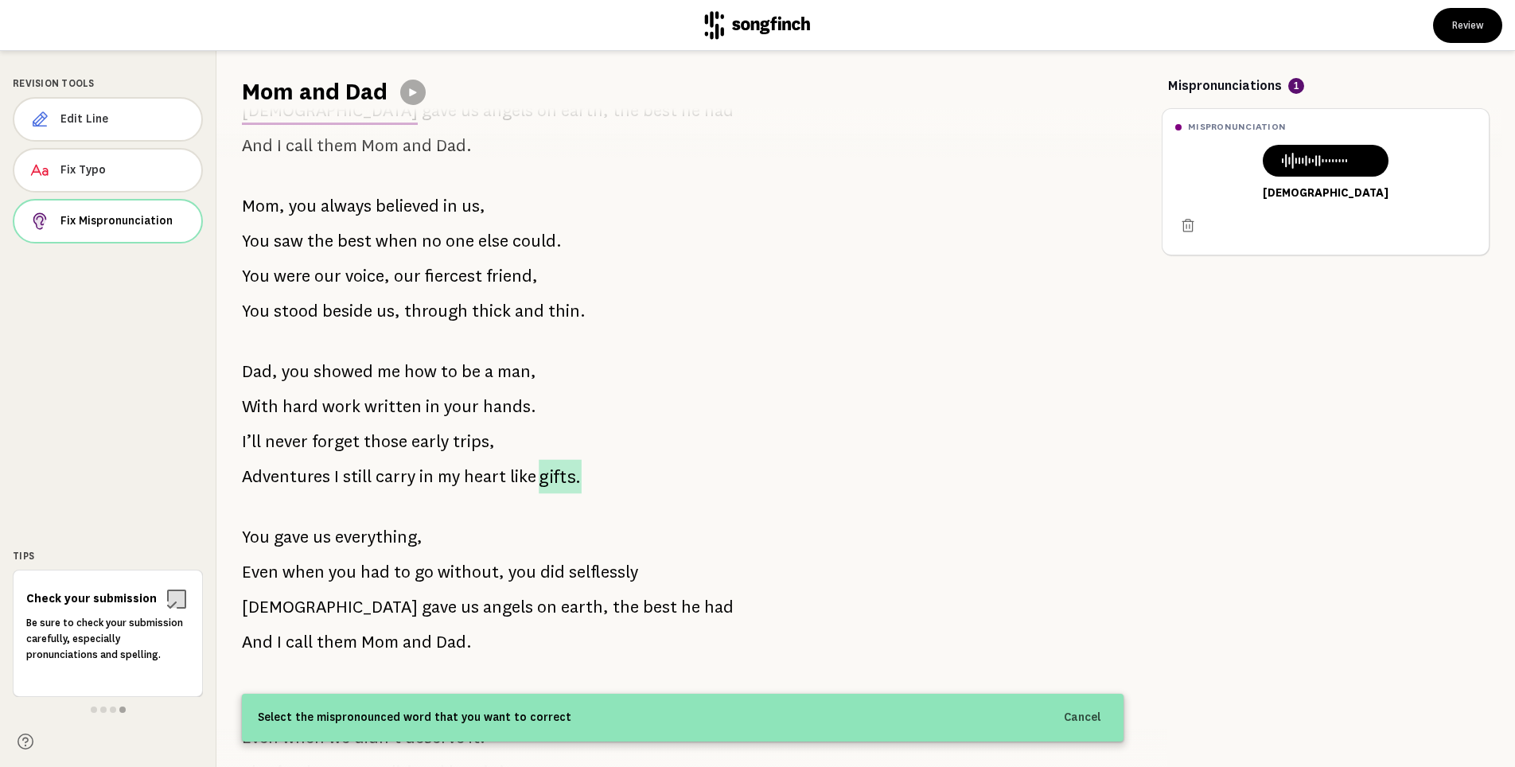
click at [552, 476] on span "gifts." at bounding box center [560, 477] width 43 height 34
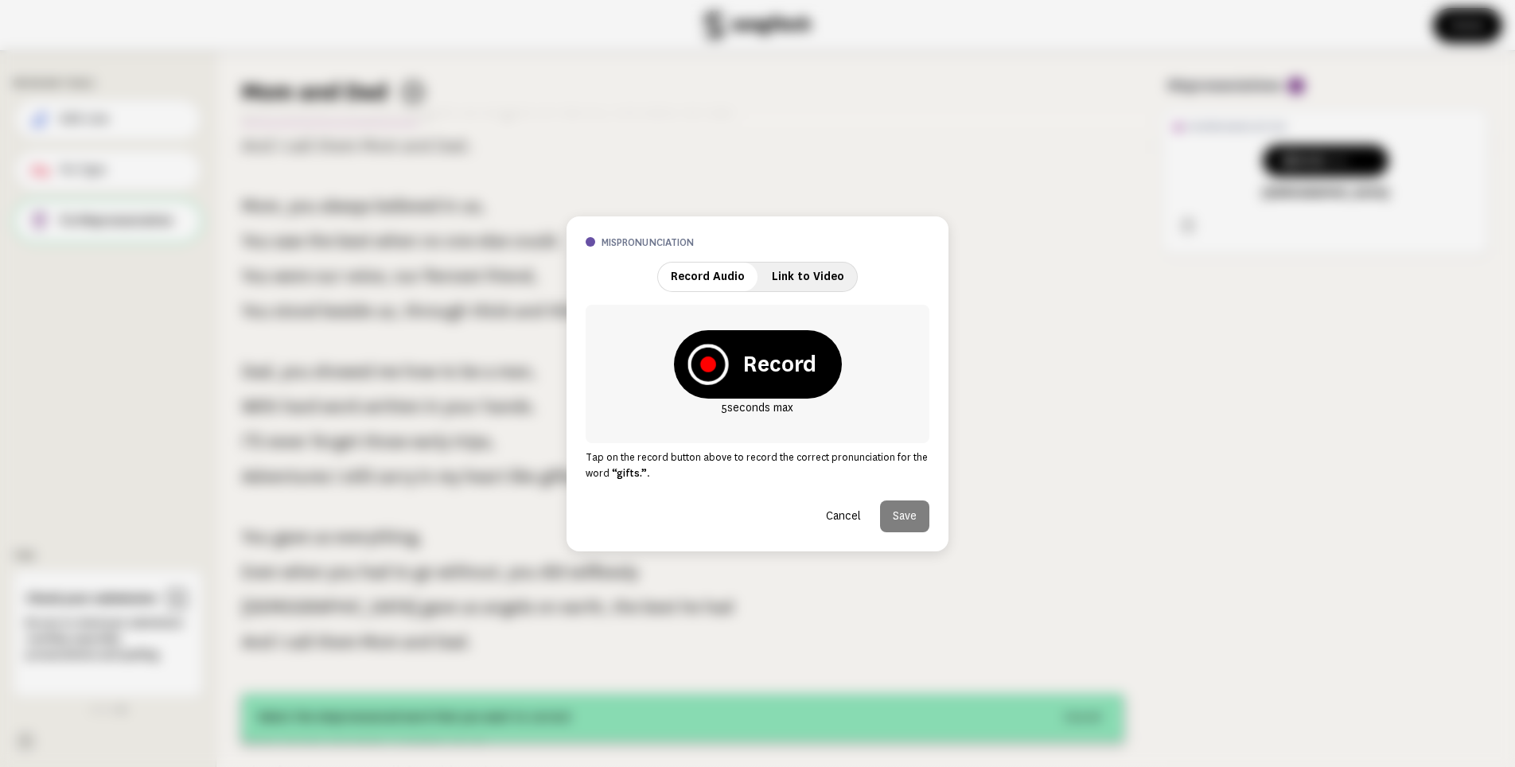
click at [708, 371] on icon at bounding box center [708, 365] width 16 height 16
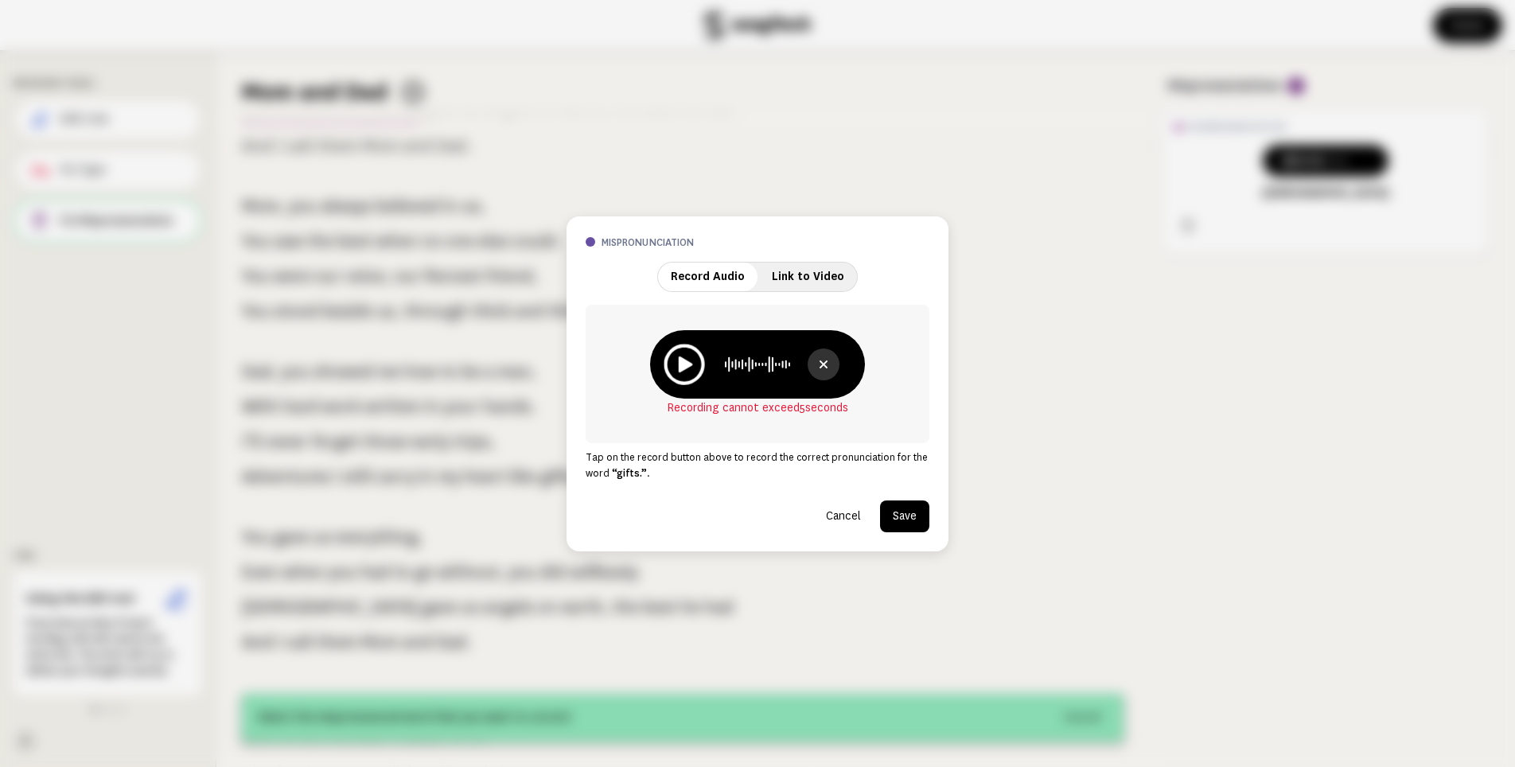
click at [691, 365] on icon at bounding box center [686, 364] width 14 height 16
click at [909, 514] on button "Save" at bounding box center [904, 517] width 49 height 32
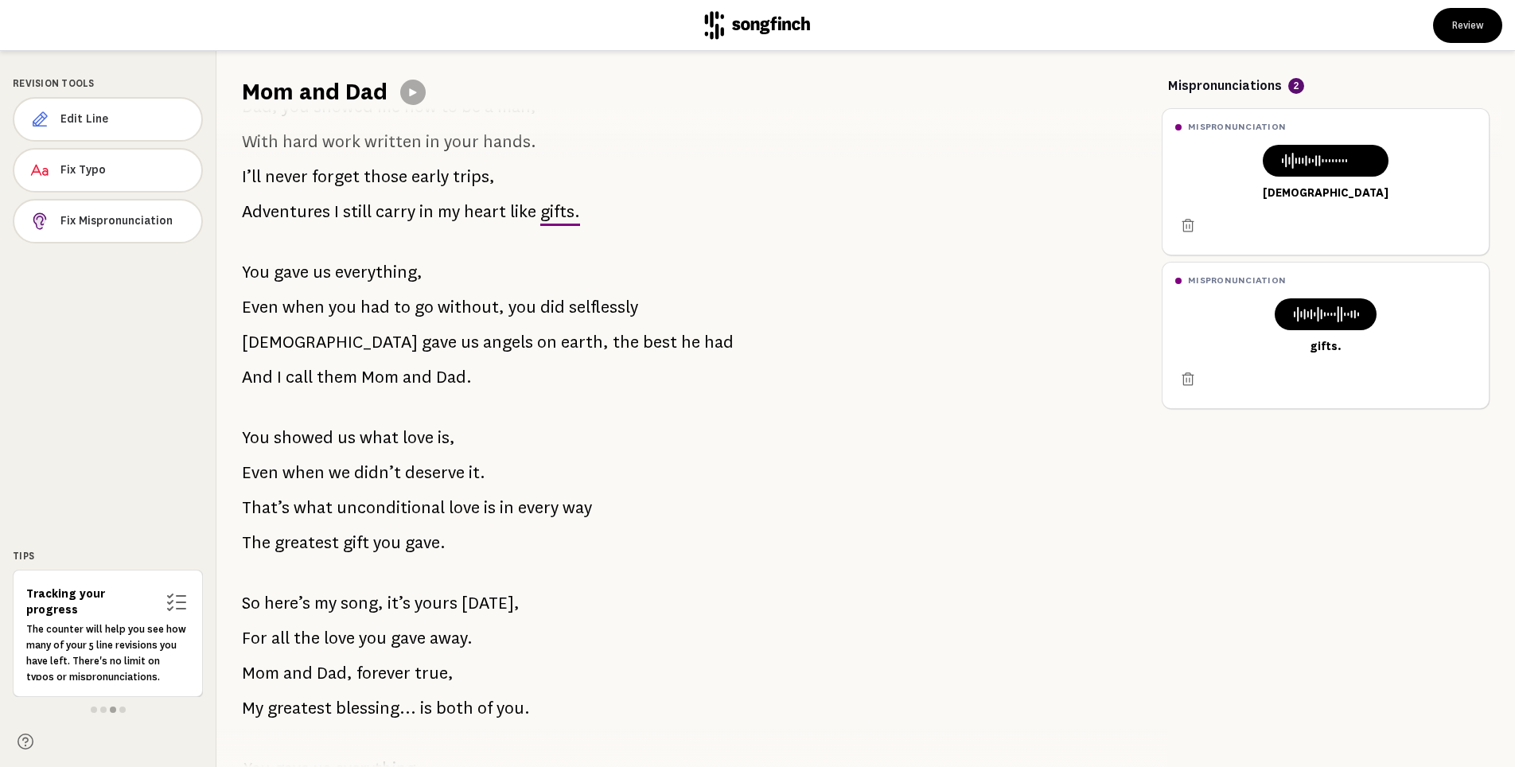
scroll to position [744, 0]
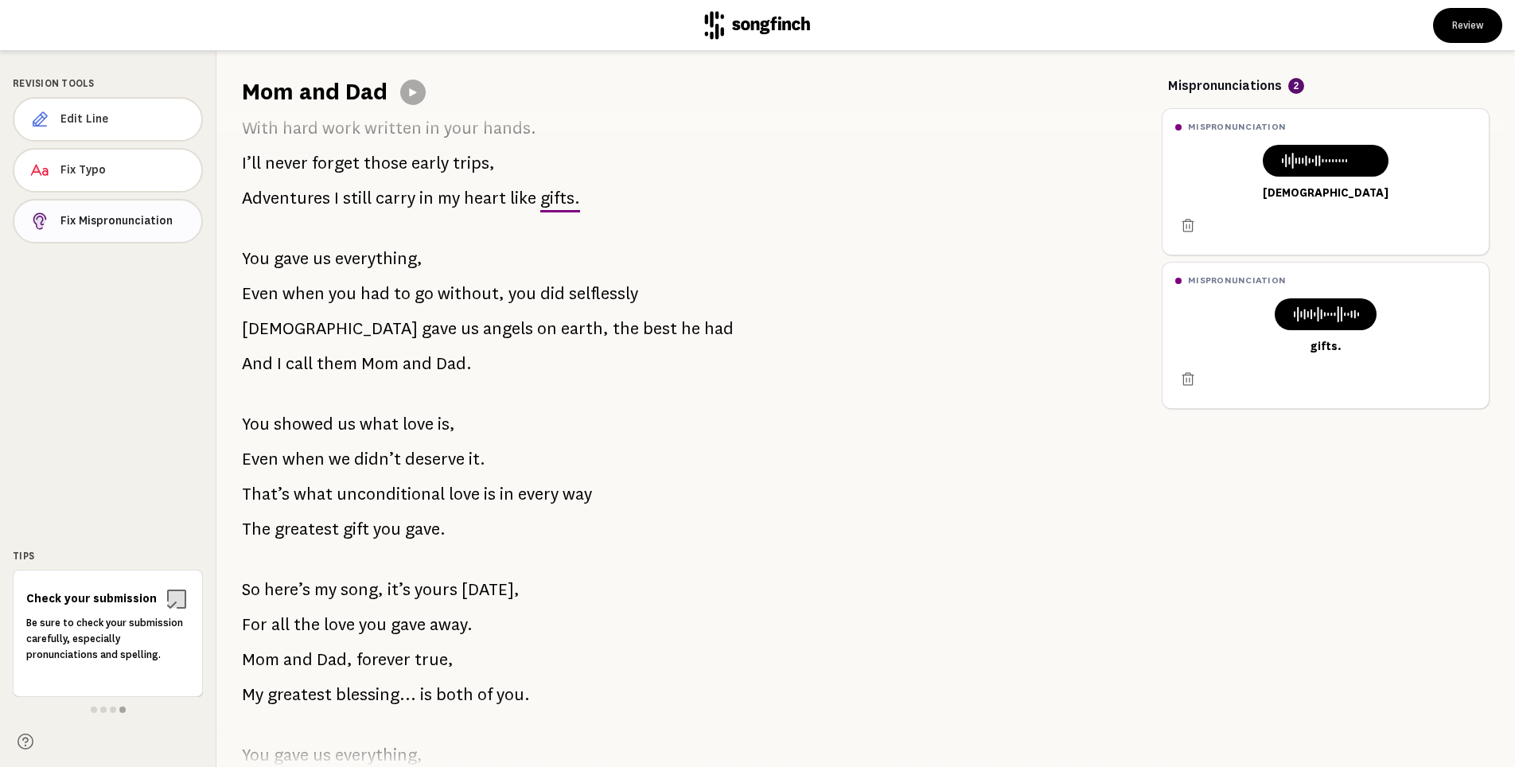
click at [124, 228] on span "Fix Mispronunciation" at bounding box center [124, 221] width 128 height 16
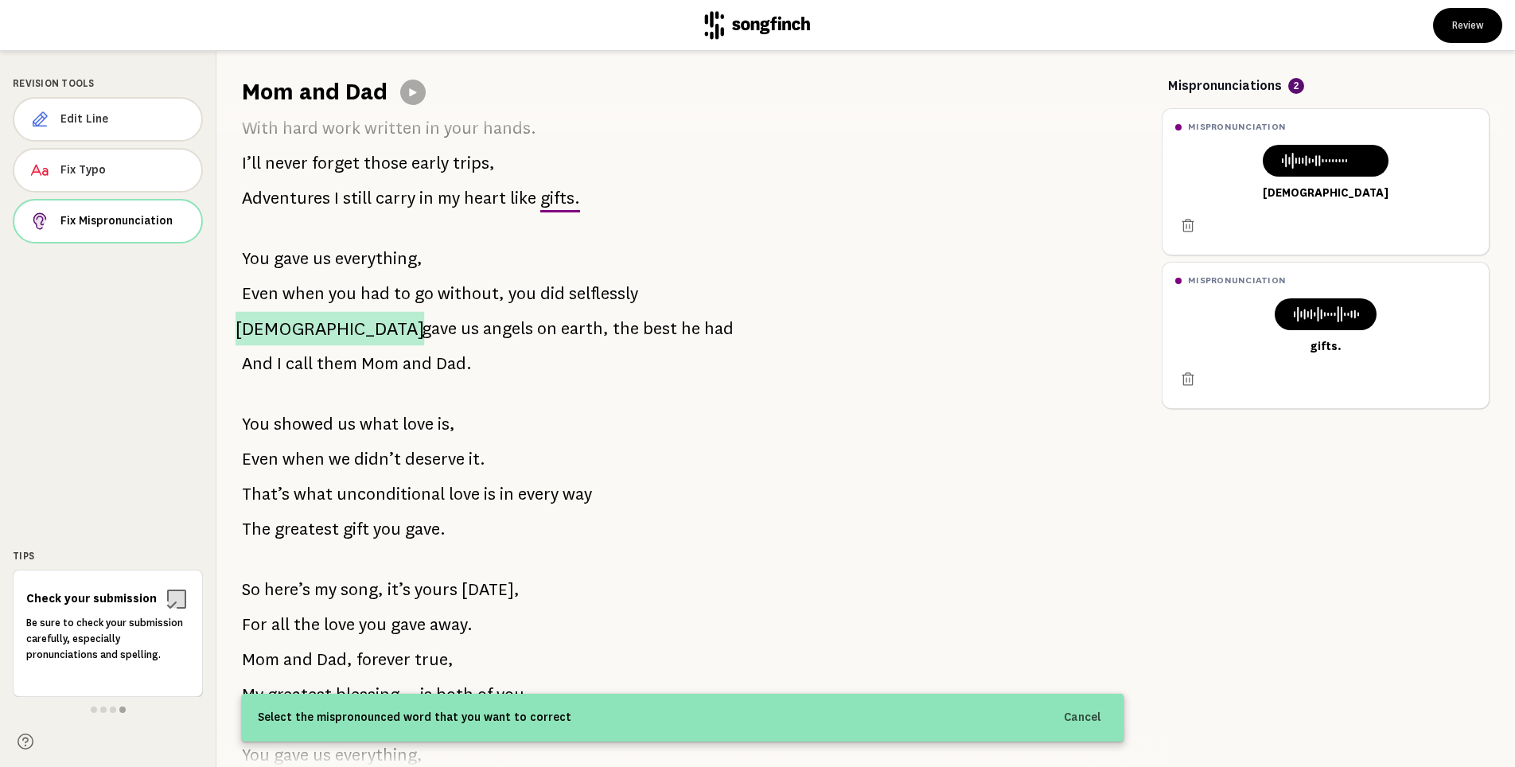
click at [259, 331] on span "[DEMOGRAPHIC_DATA]" at bounding box center [330, 329] width 189 height 34
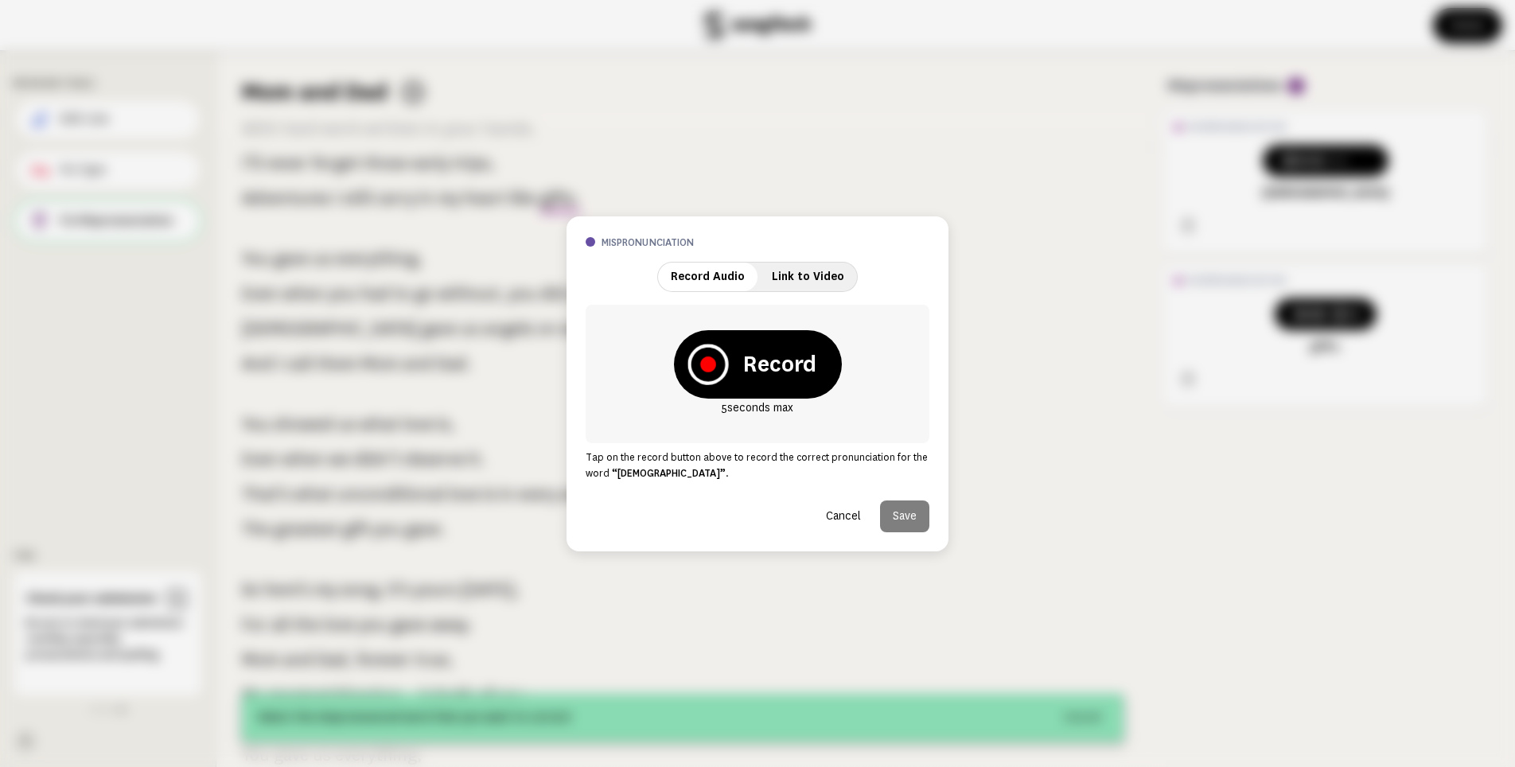
click at [701, 365] on icon at bounding box center [708, 365] width 16 height 16
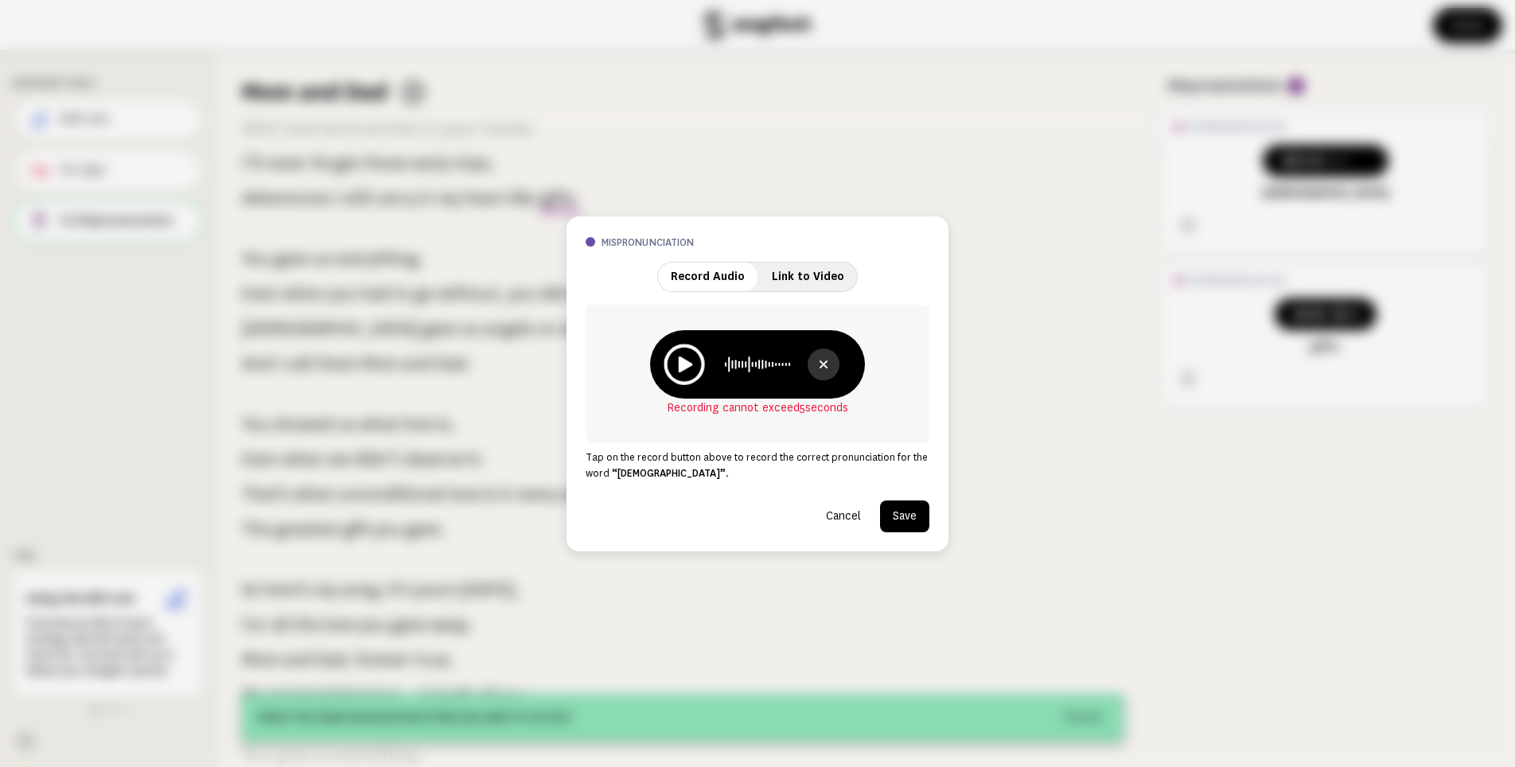
click at [689, 365] on icon at bounding box center [686, 364] width 14 height 16
click at [895, 516] on button "Save" at bounding box center [904, 517] width 49 height 32
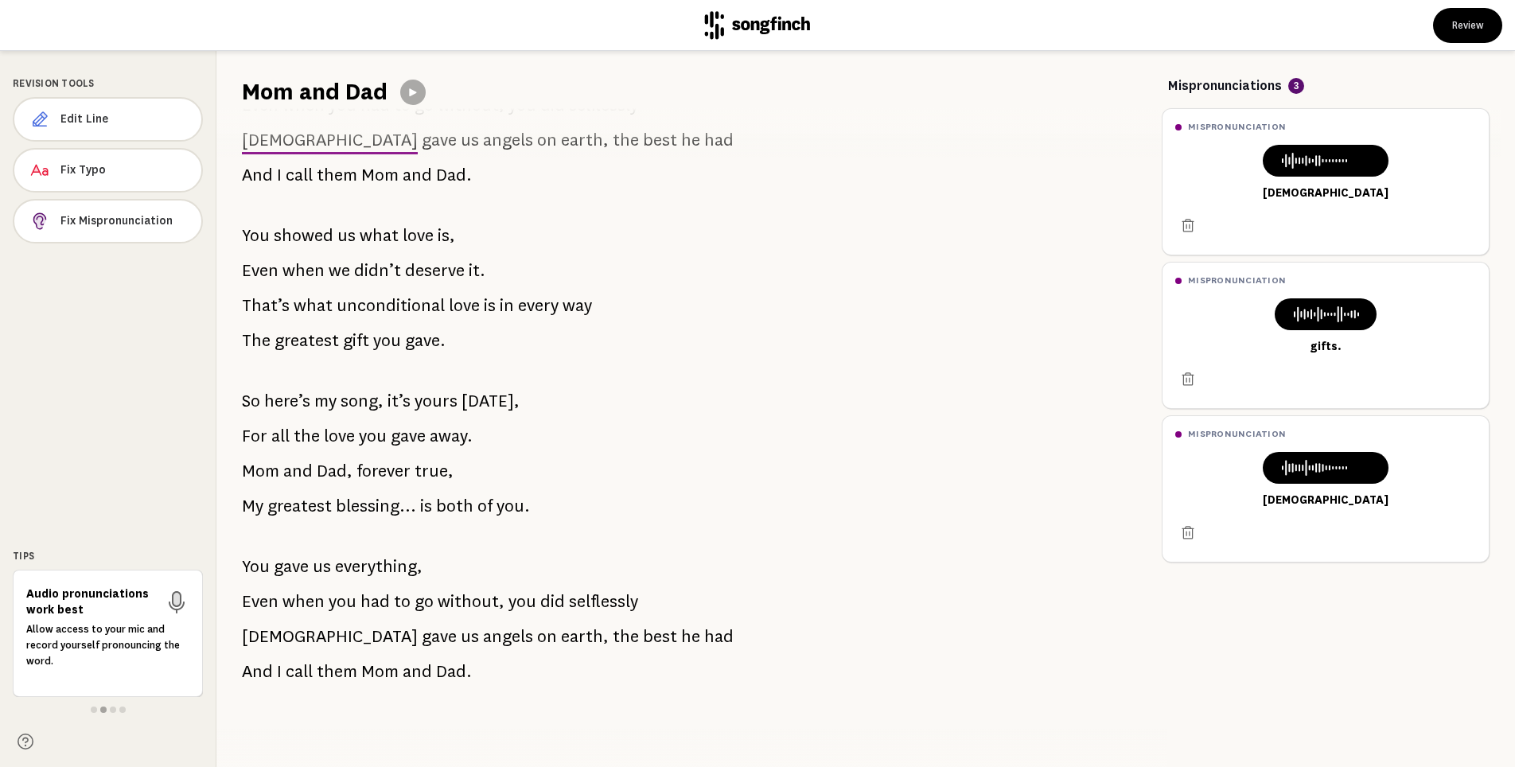
scroll to position [933, 0]
click at [1461, 25] on button "Review" at bounding box center [1467, 25] width 69 height 35
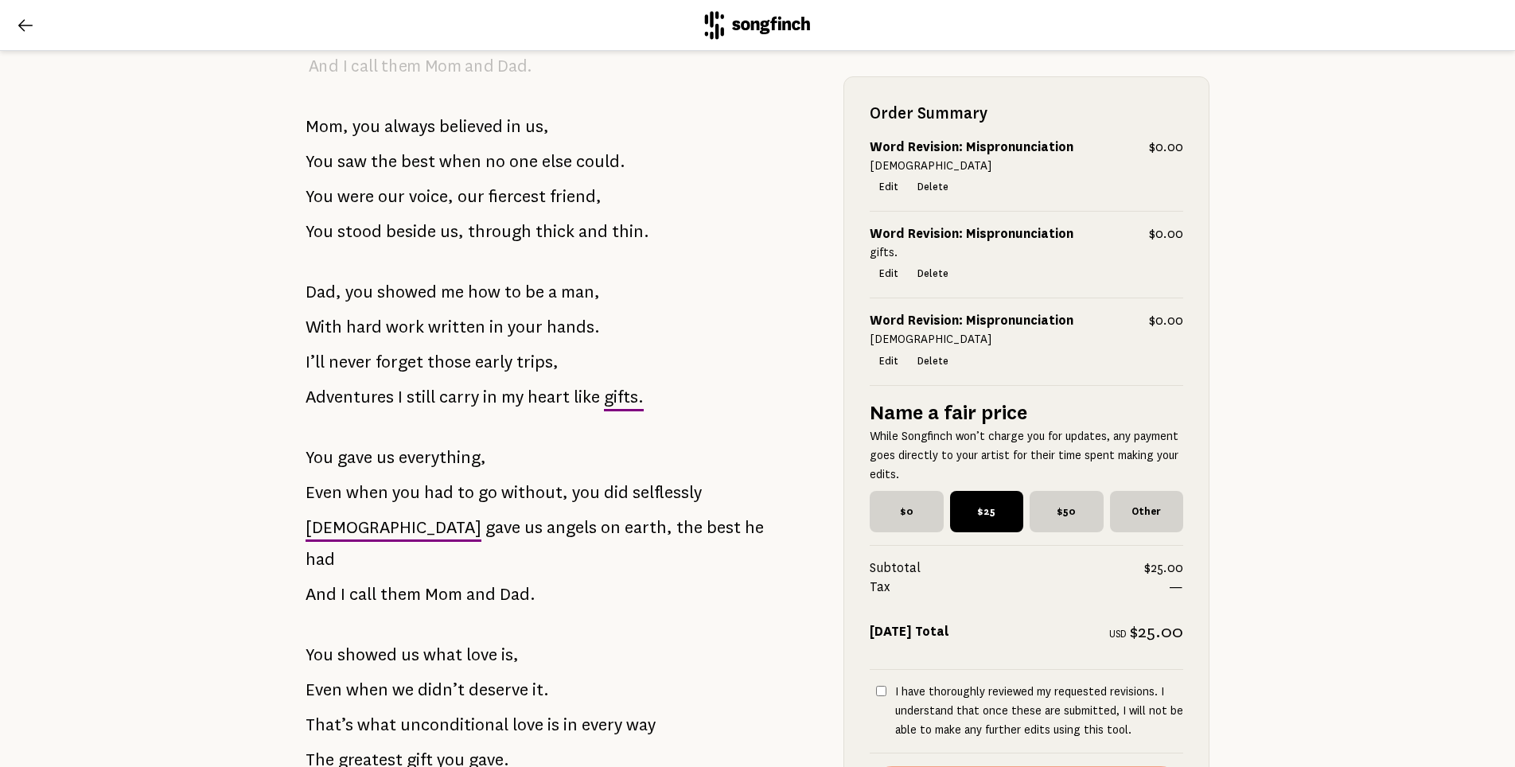
scroll to position [731, 0]
click at [881, 689] on input "I have thoroughly reviewed my requested revisions. I understand that once these…" at bounding box center [881, 691] width 10 height 10
checkbox input "true"
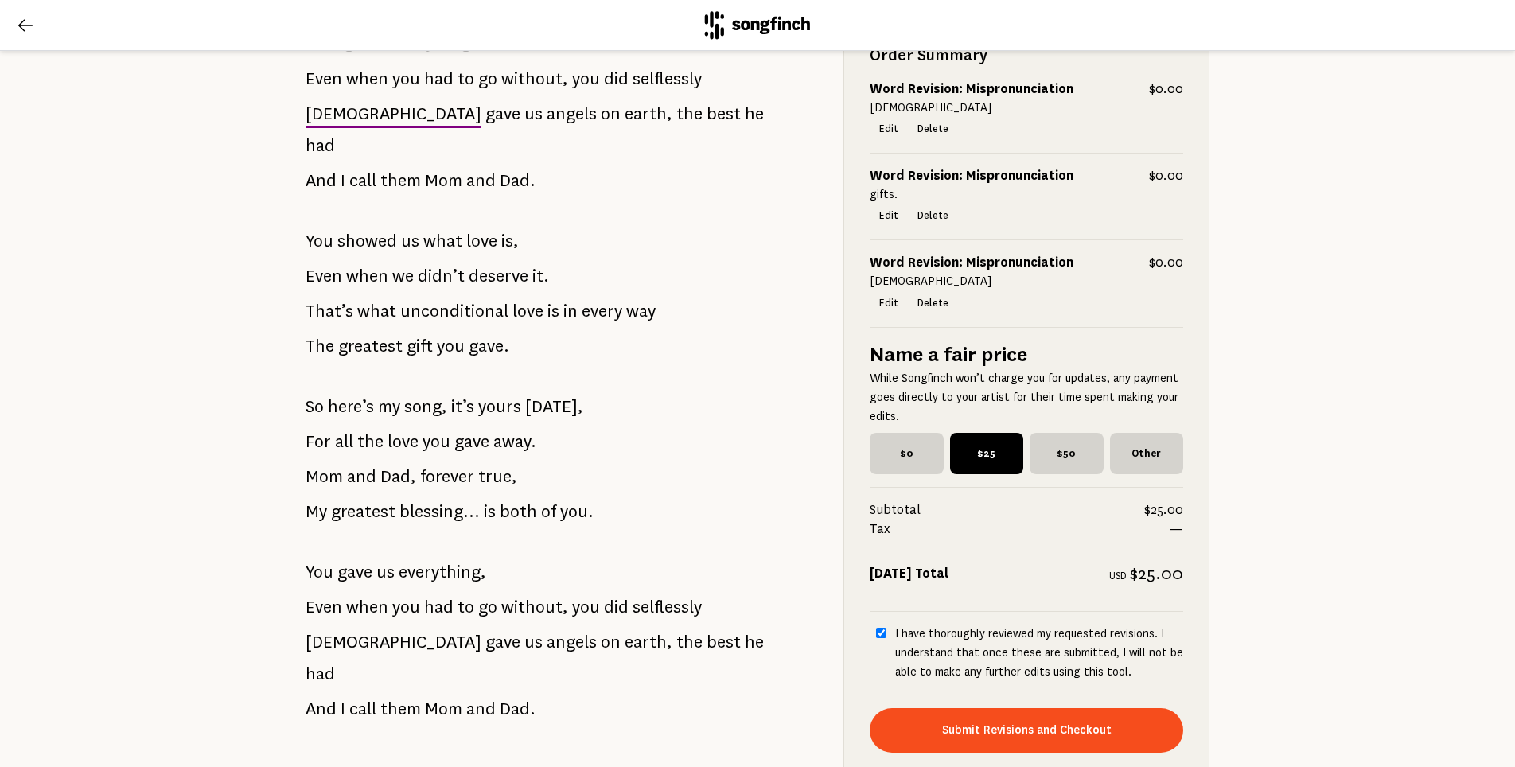
scroll to position [1143, 0]
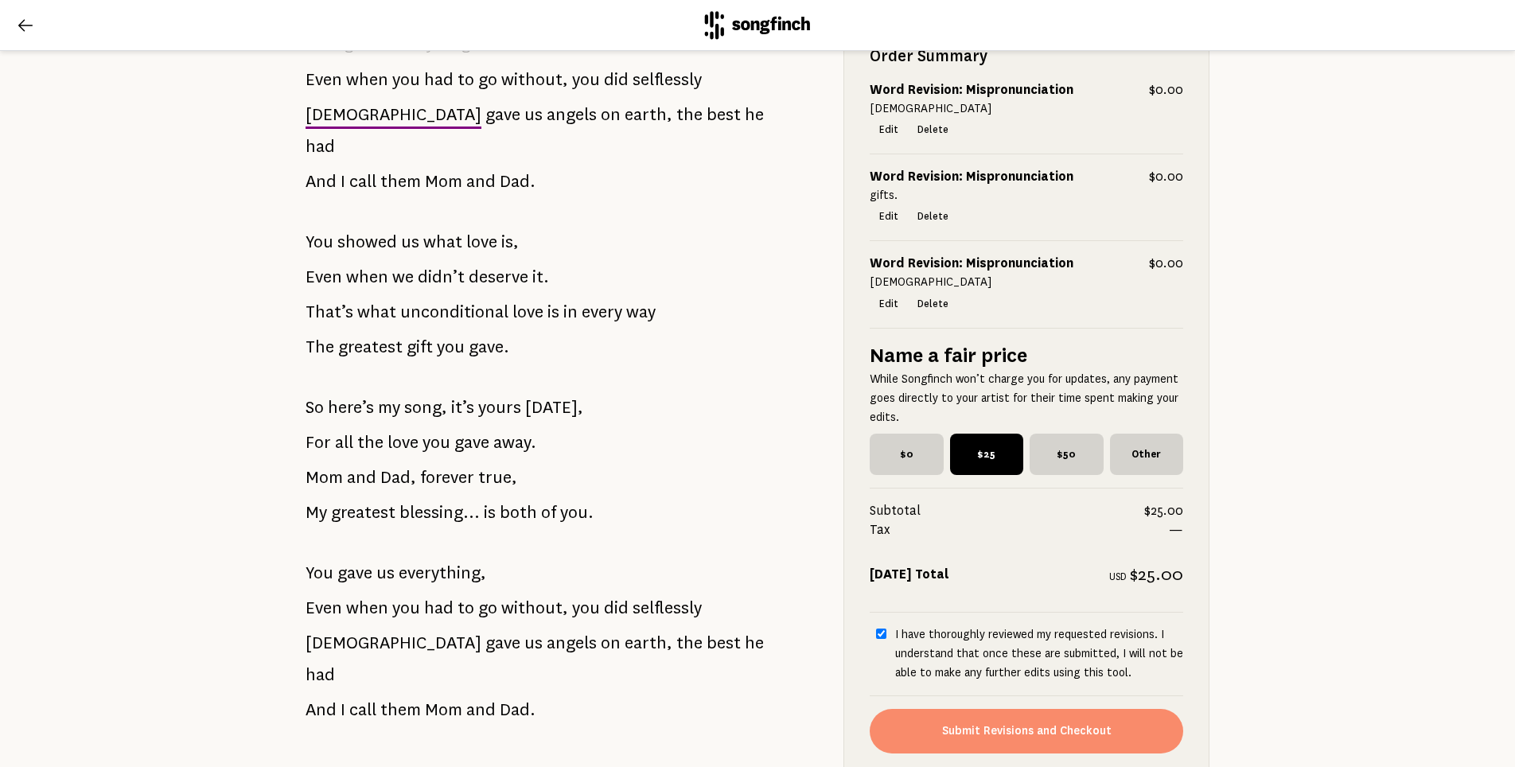
click at [1034, 709] on button "Submit Revisions and Checkout" at bounding box center [1027, 731] width 314 height 45
